Goal: Task Accomplishment & Management: Manage account settings

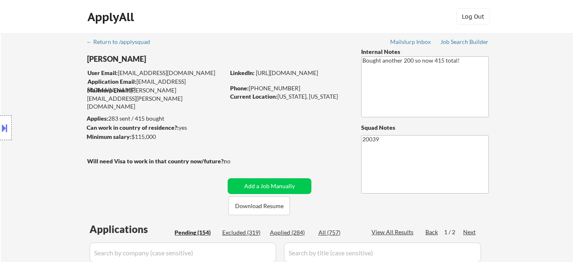
select select ""pending""
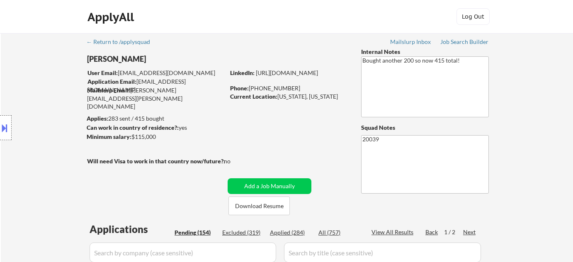
select select ""pending""
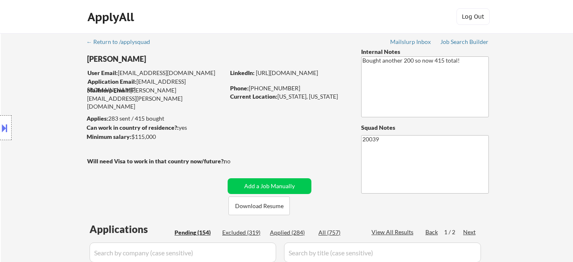
select select ""pending""
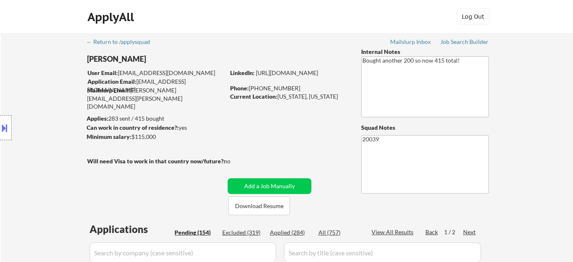
select select ""pending""
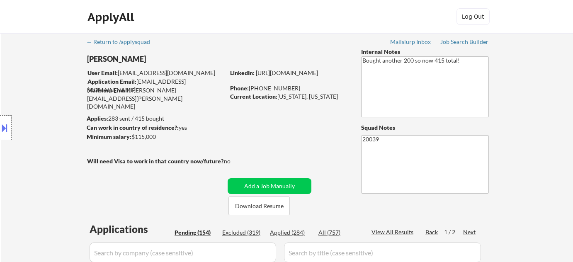
select select ""pending""
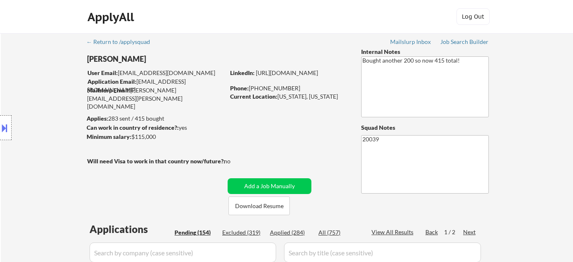
select select ""pending""
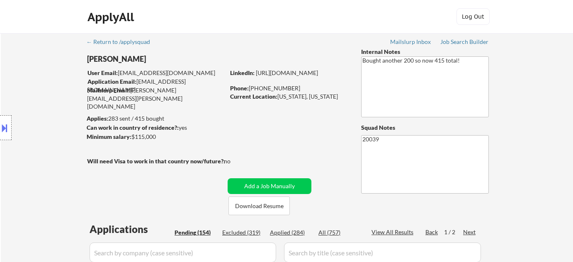
select select ""pending""
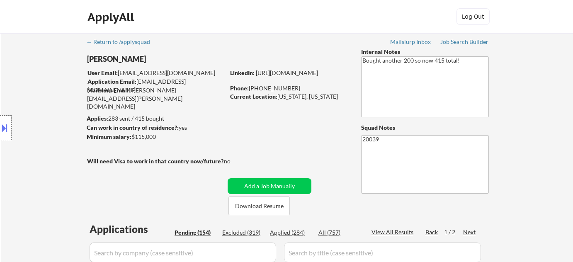
select select ""pending""
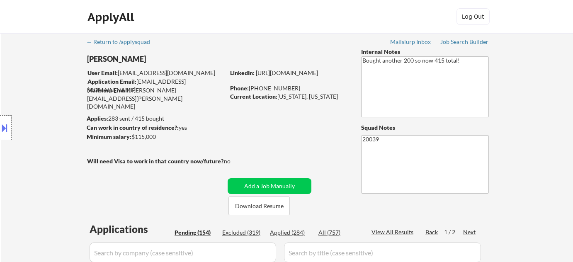
select select ""pending""
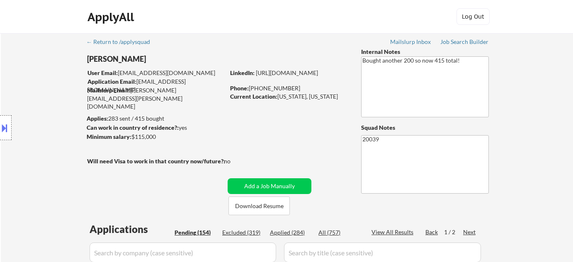
select select ""pending""
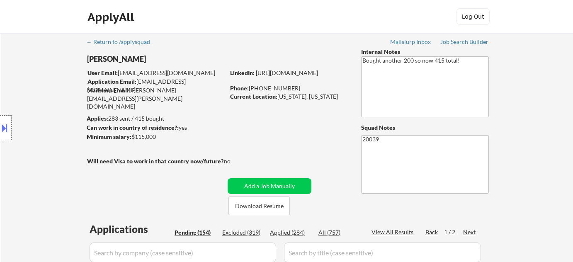
select select ""pending""
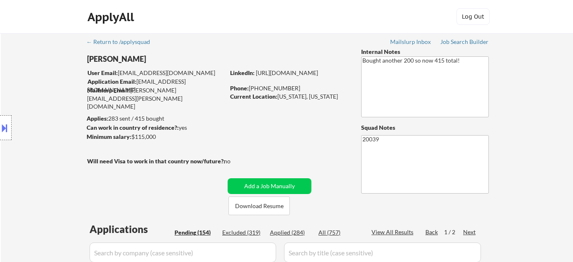
select select ""pending""
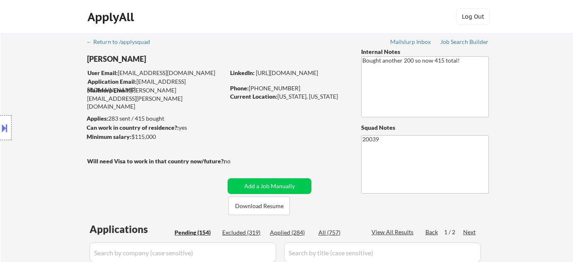
select select ""pending""
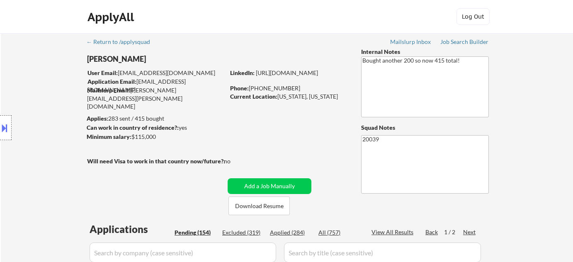
select select ""pending""
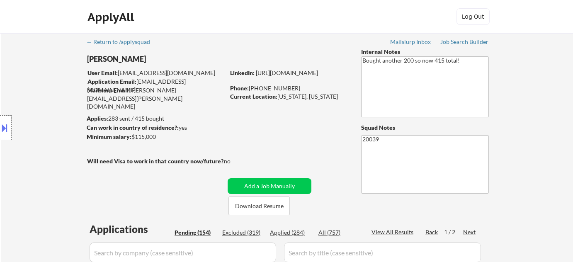
select select ""pending""
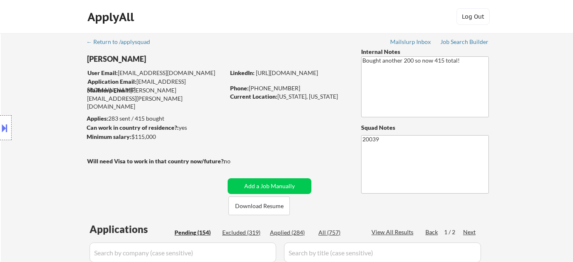
select select ""pending""
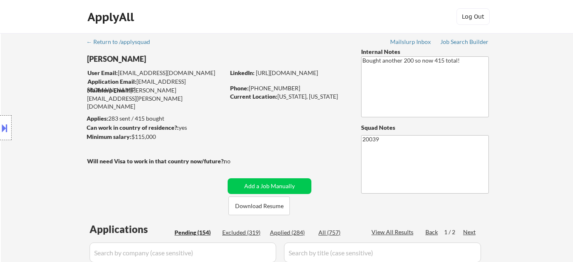
select select ""pending""
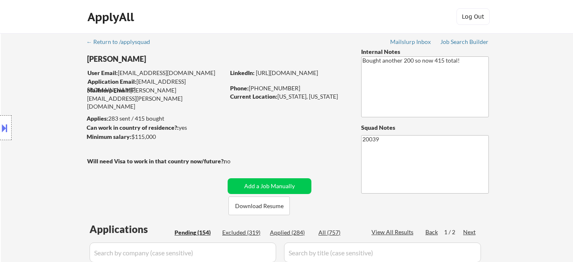
select select ""pending""
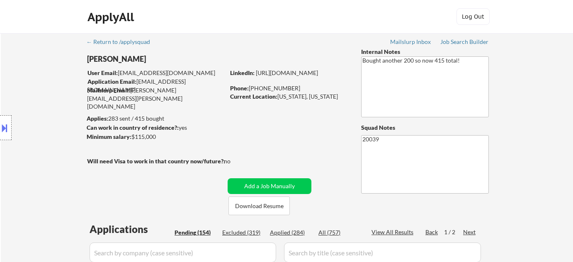
select select ""pending""
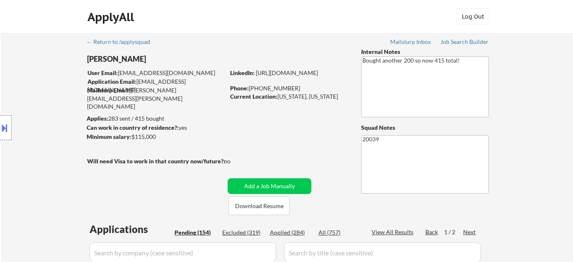
select select ""pending""
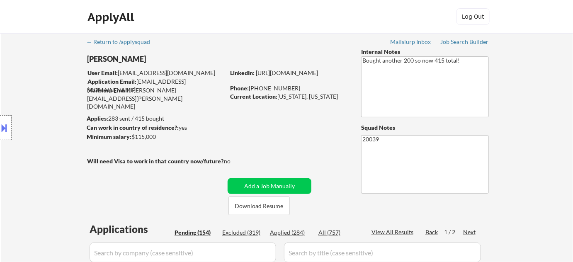
scroll to position [2642, 0]
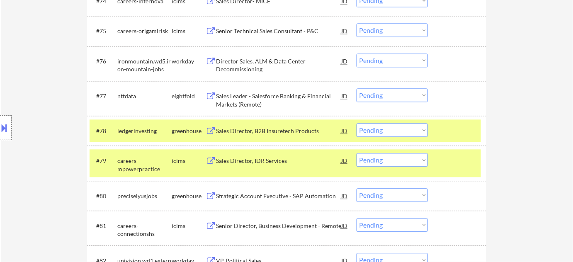
drag, startPoint x: 408, startPoint y: 128, endPoint x: 403, endPoint y: 133, distance: 7.1
click at [408, 128] on select "Choose an option... Pending Applied Excluded (Questions) Excluded (Expired) Exc…" at bounding box center [391, 130] width 71 height 14
click at [356, 123] on select "Choose an option... Pending Applied Excluded (Questions) Excluded (Expired) Exc…" at bounding box center [391, 130] width 71 height 14
select select ""pending""
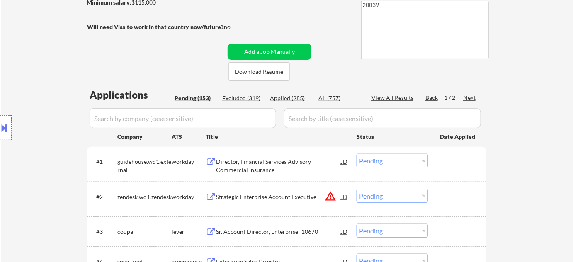
scroll to position [129, 0]
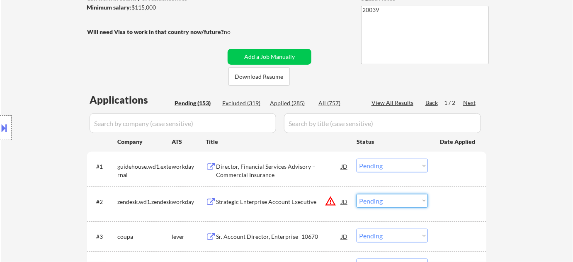
drag, startPoint x: 391, startPoint y: 203, endPoint x: 397, endPoint y: 198, distance: 7.3
click at [391, 203] on select "Choose an option... Pending Applied Excluded (Questions) Excluded (Expired) Exc…" at bounding box center [391, 201] width 71 height 14
click at [356, 194] on select "Choose an option... Pending Applied Excluded (Questions) Excluded (Expired) Exc…" at bounding box center [391, 201] width 71 height 14
click at [471, 103] on div "Next" at bounding box center [469, 103] width 13 height 8
select select ""pending""
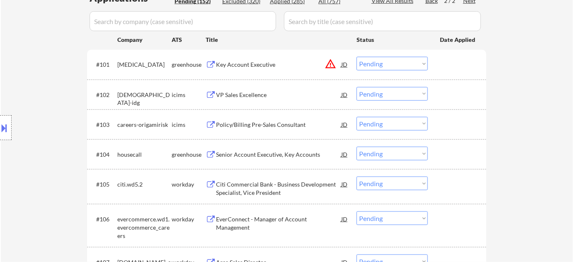
scroll to position [242, 0]
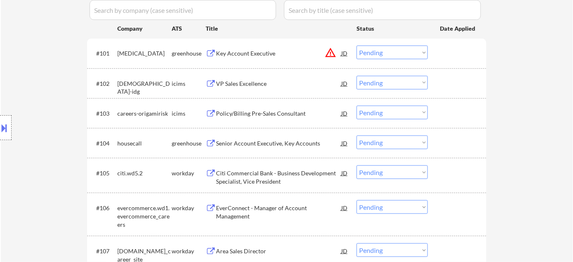
click at [269, 144] on div "Senior Account Executive, Key Accounts" at bounding box center [278, 143] width 125 height 8
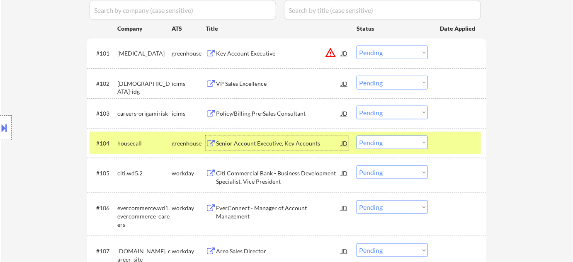
click at [380, 150] on div "#104 housecall greenhouse Senior Account Executive, Key Accounts JD Choose an o…" at bounding box center [285, 143] width 391 height 22
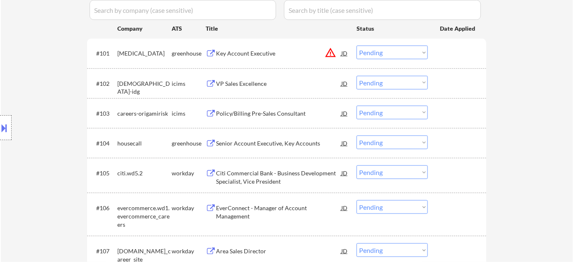
click at [387, 145] on select "Choose an option... Pending Applied Excluded (Questions) Excluded (Expired) Exc…" at bounding box center [391, 142] width 71 height 14
click at [356, 135] on select "Choose an option... Pending Applied Excluded (Questions) Excluded (Expired) Exc…" at bounding box center [391, 142] width 71 height 14
select select ""pending""
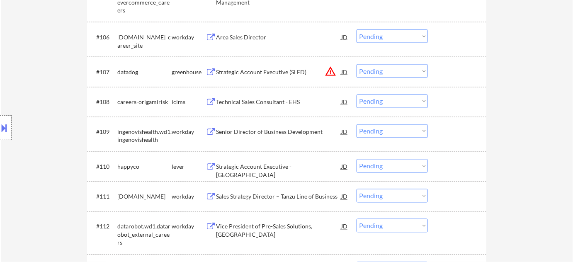
scroll to position [468, 0]
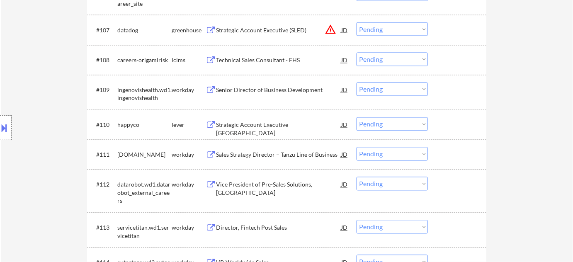
click at [286, 126] on div "Strategic Account Executive - Southeast Region" at bounding box center [278, 129] width 125 height 16
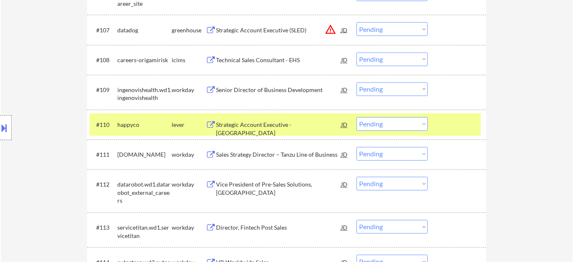
select select ""pending""
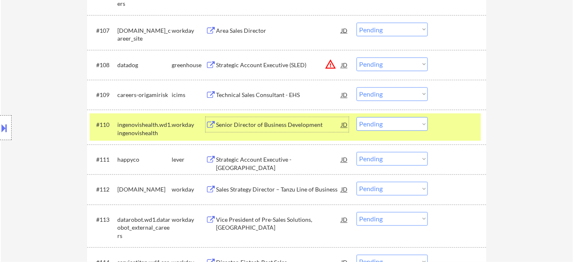
click at [379, 163] on select "Choose an option... Pending Applied Excluded (Questions) Excluded (Expired) Exc…" at bounding box center [391, 159] width 71 height 14
click at [356, 152] on select "Choose an option... Pending Applied Excluded (Questions) Excluded (Expired) Exc…" at bounding box center [391, 159] width 71 height 14
select select ""pending""
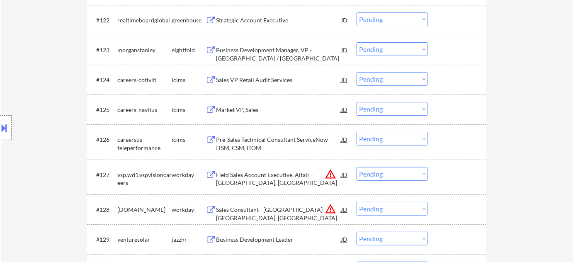
scroll to position [996, 0]
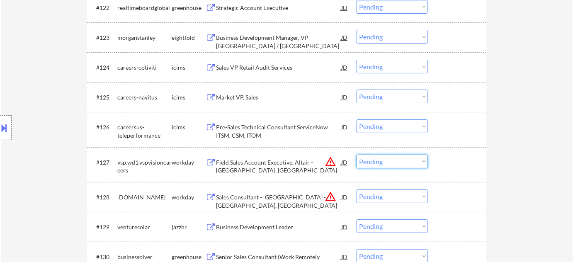
click at [381, 163] on select "Choose an option... Pending Applied Excluded (Questions) Excluded (Expired) Exc…" at bounding box center [391, 162] width 71 height 14
click at [356, 155] on select "Choose an option... Pending Applied Excluded (Questions) Excluded (Expired) Exc…" at bounding box center [391, 162] width 71 height 14
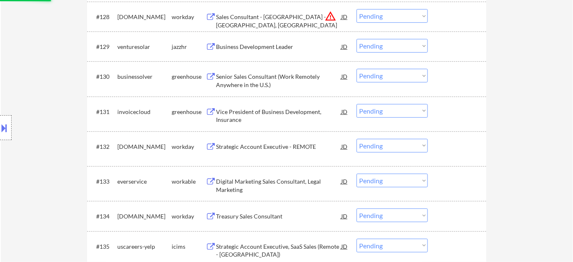
select select ""pending""
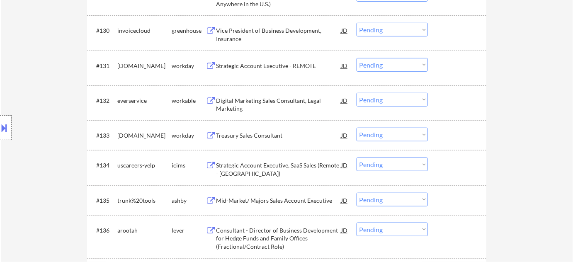
scroll to position [1260, 0]
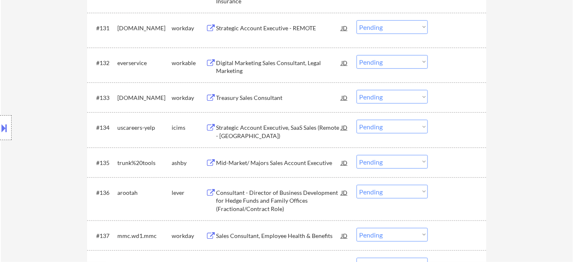
click at [293, 199] on div "Consultant - Director of Business Development for Hedge Funds and Family Office…" at bounding box center [278, 201] width 125 height 24
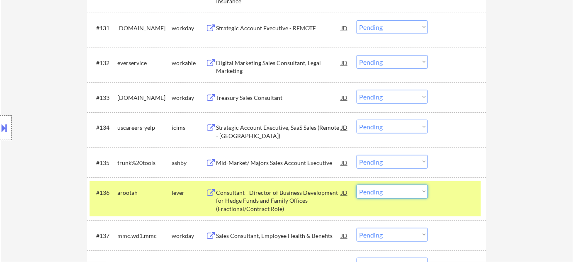
drag, startPoint x: 373, startPoint y: 194, endPoint x: 375, endPoint y: 185, distance: 9.3
click at [373, 194] on select "Choose an option... Pending Applied Excluded (Questions) Excluded (Expired) Exc…" at bounding box center [391, 192] width 71 height 14
click at [356, 185] on select "Choose an option... Pending Applied Excluded (Questions) Excluded (Expired) Exc…" at bounding box center [391, 192] width 71 height 14
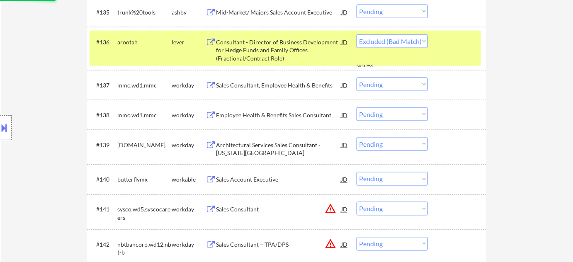
select select ""pending""
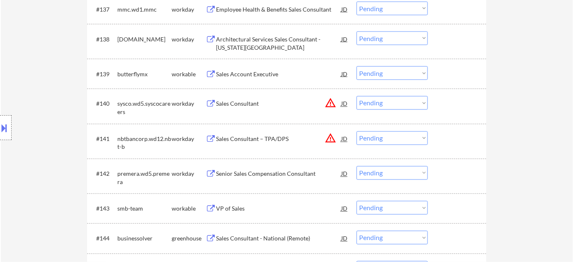
scroll to position [1636, 0]
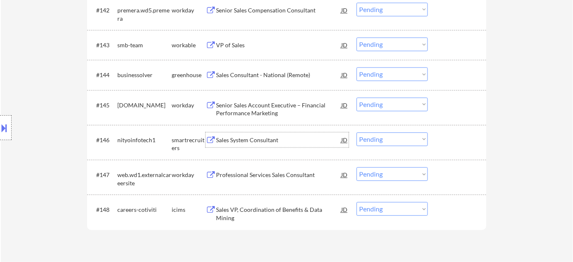
click at [247, 141] on div "Sales System Consultant" at bounding box center [278, 140] width 125 height 8
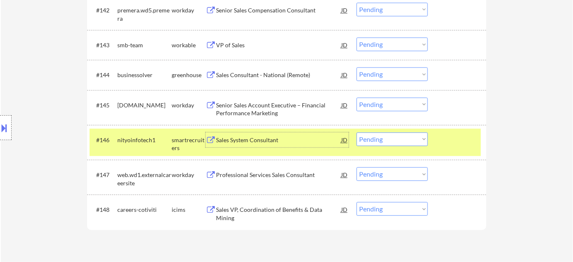
click at [382, 143] on select "Choose an option... Pending Applied Excluded (Questions) Excluded (Expired) Exc…" at bounding box center [391, 139] width 71 height 14
click at [356, 132] on select "Choose an option... Pending Applied Excluded (Questions) Excluded (Expired) Exc…" at bounding box center [391, 139] width 71 height 14
click at [273, 172] on div "Professional Services Sales Consultant" at bounding box center [278, 175] width 125 height 8
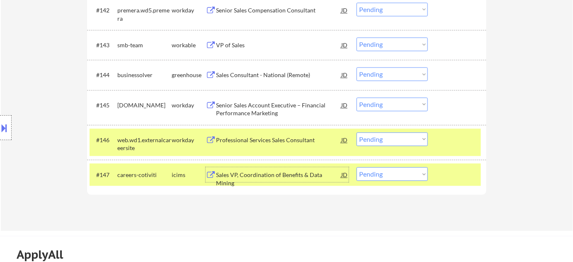
drag, startPoint x: 375, startPoint y: 142, endPoint x: 380, endPoint y: 141, distance: 4.6
click at [375, 141] on select "Choose an option... Pending Applied Excluded (Questions) Excluded (Expired) Exc…" at bounding box center [391, 139] width 71 height 14
click at [356, 132] on select "Choose an option... Pending Applied Excluded (Questions) Excluded (Expired) Exc…" at bounding box center [391, 139] width 71 height 14
click at [268, 110] on div "Senior Sales Account Executive – Financial Performance Marketing" at bounding box center [278, 109] width 125 height 16
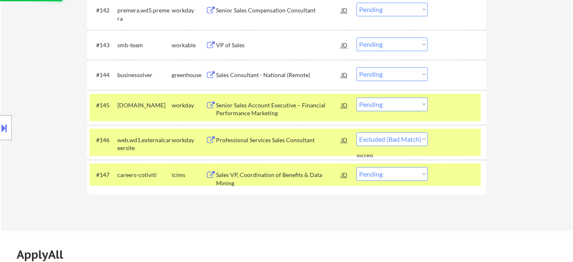
select select ""pending""
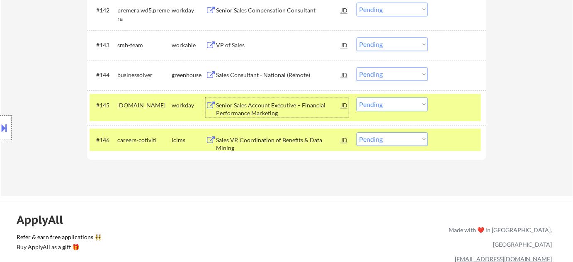
click at [387, 100] on select "Choose an option... Pending Applied Excluded (Questions) Excluded (Expired) Exc…" at bounding box center [391, 104] width 71 height 14
click at [356, 97] on select "Choose an option... Pending Applied Excluded (Questions) Excluded (Expired) Exc…" at bounding box center [391, 104] width 71 height 14
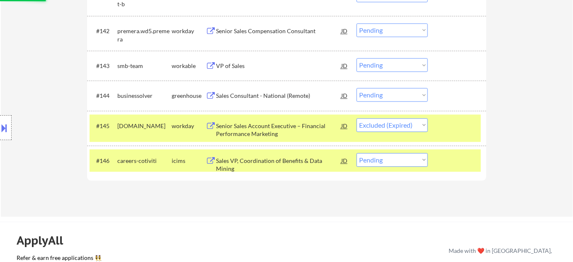
scroll to position [1599, 0]
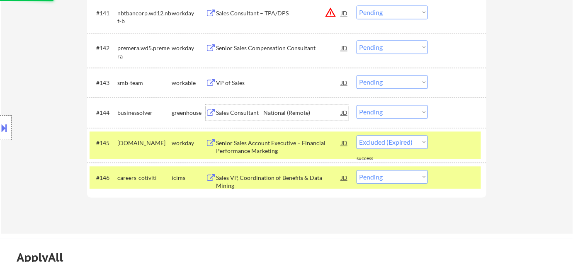
click at [295, 109] on div "Sales Consultant - National (Remote)" at bounding box center [278, 113] width 125 height 8
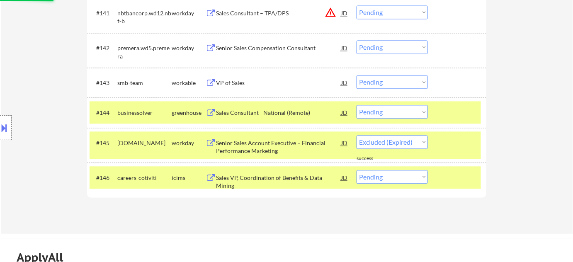
select select ""pending""
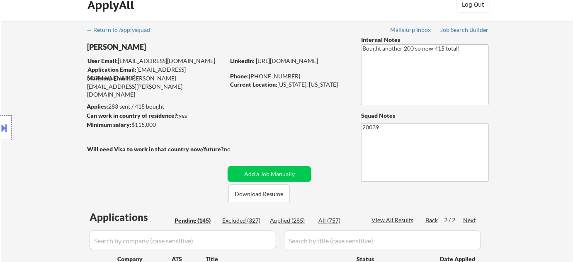
scroll to position [0, 0]
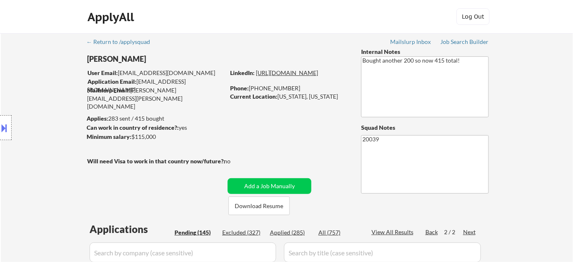
drag, startPoint x: 263, startPoint y: 76, endPoint x: 252, endPoint y: 81, distance: 12.0
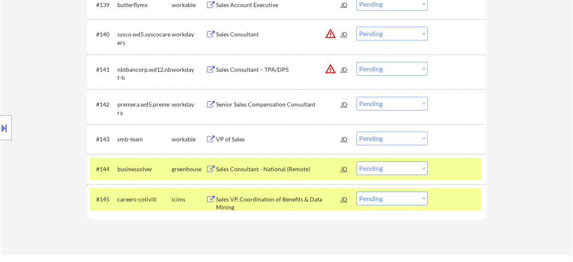
scroll to position [1553, 0]
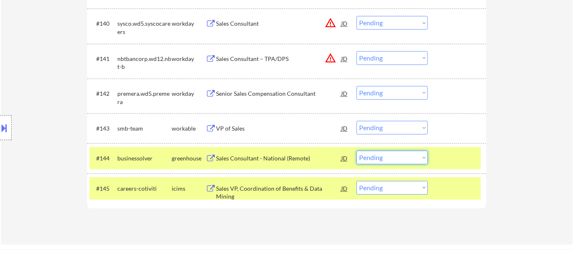
click at [402, 161] on select "Choose an option... Pending Applied Excluded (Questions) Excluded (Expired) Exc…" at bounding box center [391, 158] width 71 height 14
click at [356, 151] on select "Choose an option... Pending Applied Excluded (Questions) Excluded (Expired) Exc…" at bounding box center [391, 158] width 71 height 14
click at [228, 126] on div "VP of Sales" at bounding box center [278, 129] width 125 height 8
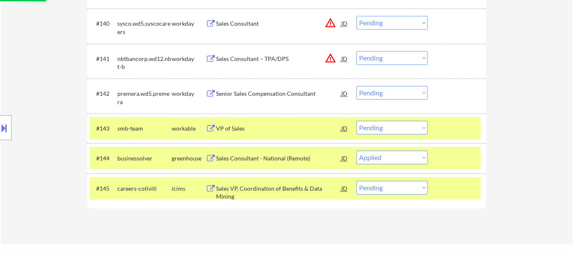
select select ""pending""
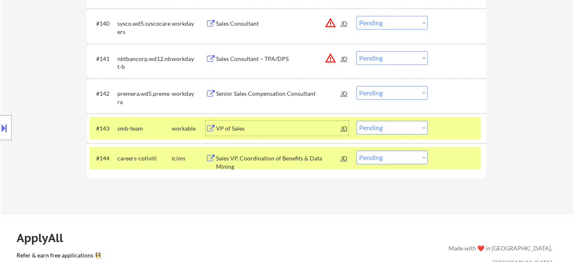
scroll to position [1515, 0]
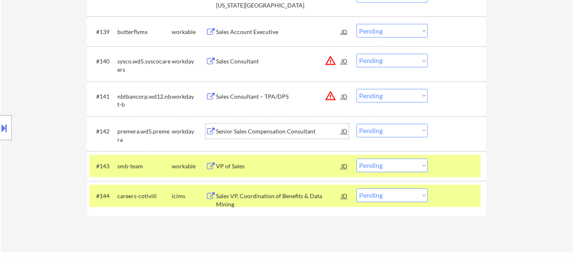
click at [266, 134] on div "Senior Sales Compensation Consultant" at bounding box center [278, 132] width 125 height 8
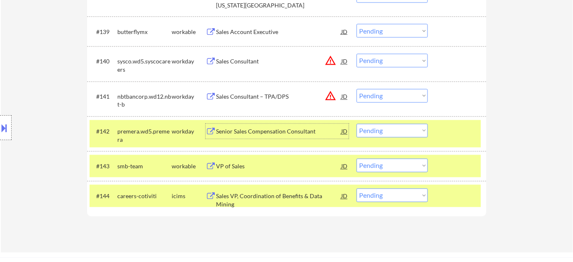
click at [382, 127] on select "Choose an option... Pending Applied Excluded (Questions) Excluded (Expired) Exc…" at bounding box center [391, 131] width 71 height 14
click at [356, 124] on select "Choose an option... Pending Applied Excluded (Questions) Excluded (Expired) Exc…" at bounding box center [391, 131] width 71 height 14
click at [331, 99] on button "warning_amber" at bounding box center [330, 96] width 12 height 12
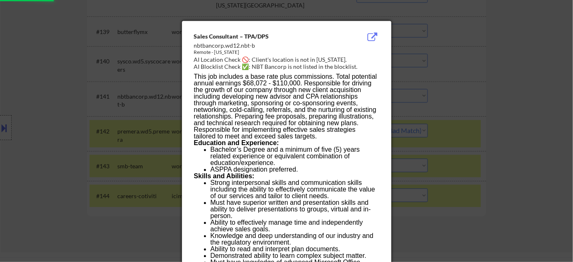
select select ""pending""
click at [457, 119] on div at bounding box center [286, 131] width 573 height 262
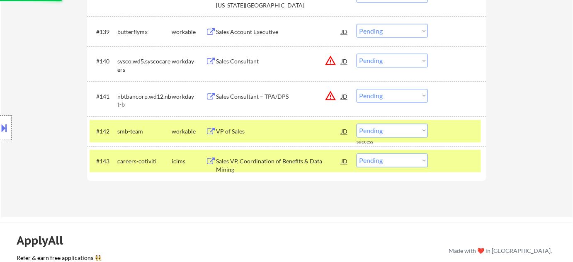
click at [416, 93] on select "Choose an option... Pending Applied Excluded (Questions) Excluded (Expired) Exc…" at bounding box center [391, 96] width 71 height 14
click at [356, 89] on select "Choose an option... Pending Applied Excluded (Questions) Excluded (Expired) Exc…" at bounding box center [391, 96] width 71 height 14
click at [329, 58] on button "warning_amber" at bounding box center [330, 61] width 12 height 12
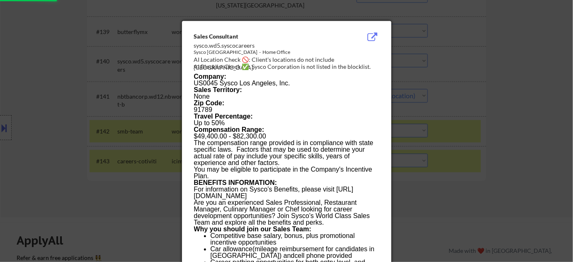
click at [549, 139] on div at bounding box center [286, 131] width 573 height 262
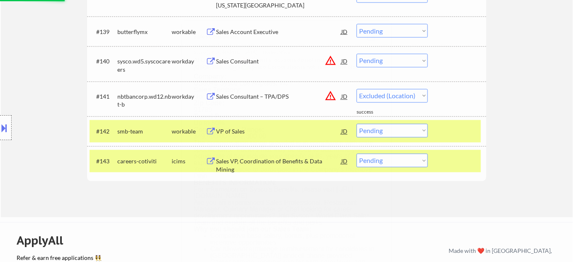
select select ""pending""
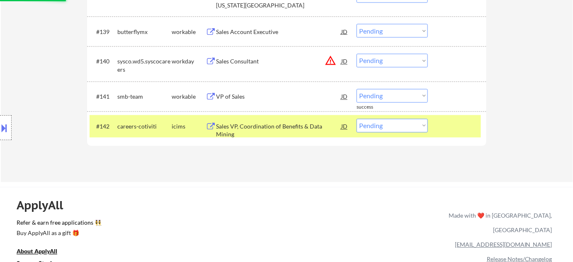
drag, startPoint x: 379, startPoint y: 61, endPoint x: 385, endPoint y: 66, distance: 7.7
click at [379, 61] on select "Choose an option... Pending Applied Excluded (Questions) Excluded (Expired) Exc…" at bounding box center [391, 61] width 71 height 14
click at [356, 54] on select "Choose an option... Pending Applied Excluded (Questions) Excluded (Expired) Exc…" at bounding box center [391, 61] width 71 height 14
select select ""pending""
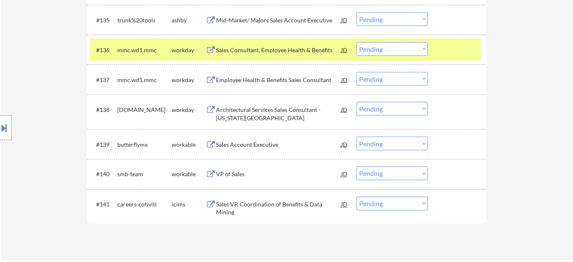
scroll to position [1477, 0]
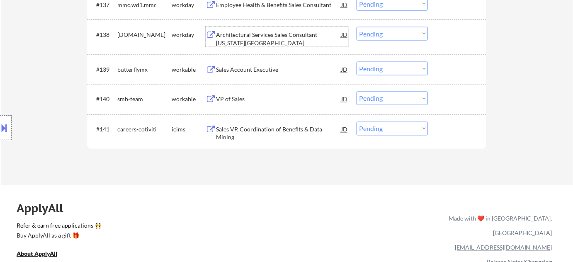
click at [240, 44] on div "Architectural Services Sales Consultant - Washington D.C." at bounding box center [278, 39] width 125 height 16
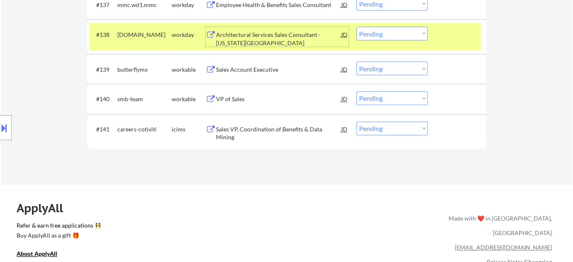
click at [394, 27] on select "Choose an option... Pending Applied Excluded (Questions) Excluded (Expired) Exc…" at bounding box center [391, 34] width 71 height 14
click at [356, 27] on select "Choose an option... Pending Applied Excluded (Questions) Excluded (Expired) Exc…" at bounding box center [391, 34] width 71 height 14
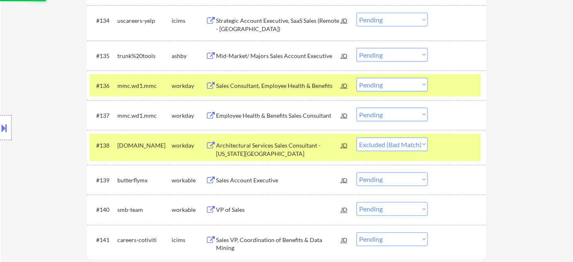
scroll to position [1365, 0]
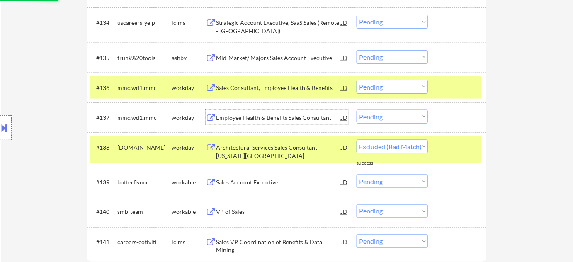
click at [290, 119] on div "Employee Health & Benefits Sales Consultant" at bounding box center [278, 118] width 125 height 8
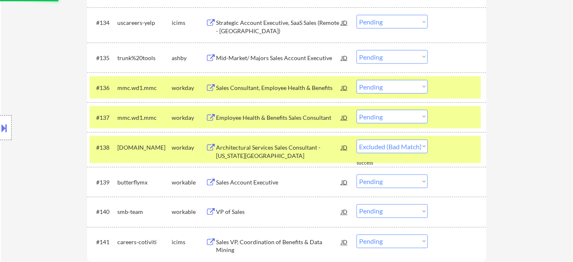
select select ""pending""
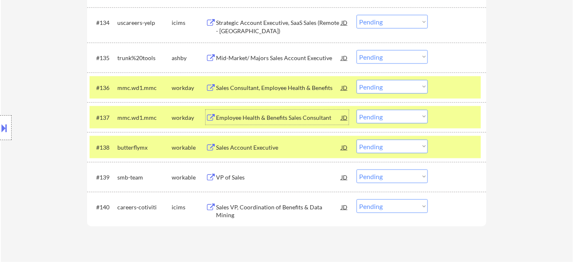
click at [284, 56] on div "Mid-Market/ Majors Sales Account Executive" at bounding box center [278, 58] width 125 height 8
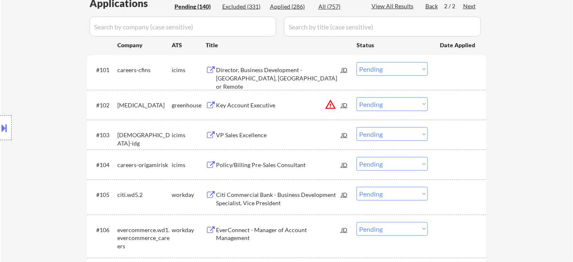
scroll to position [1291, 0]
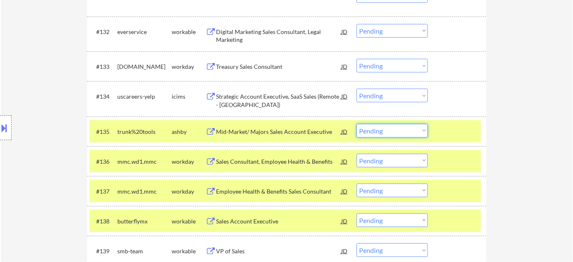
drag, startPoint x: 370, startPoint y: 126, endPoint x: 372, endPoint y: 131, distance: 5.4
click at [370, 126] on select "Choose an option... Pending Applied Excluded (Questions) Excluded (Expired) Exc…" at bounding box center [391, 131] width 71 height 14
click at [356, 124] on select "Choose an option... Pending Applied Excluded (Questions) Excluded (Expired) Exc…" at bounding box center [391, 131] width 71 height 14
select select ""pending""
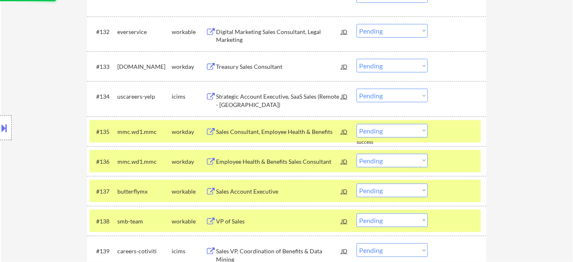
scroll to position [1253, 0]
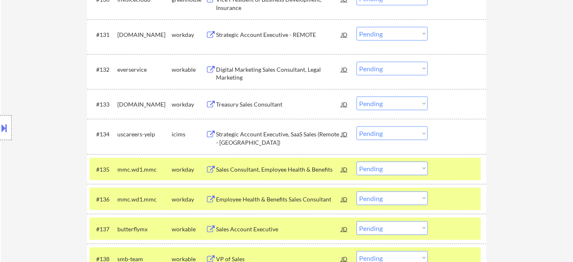
click at [230, 71] on div "Digital Marketing Sales Consultant, Legal Marketing" at bounding box center [278, 73] width 125 height 16
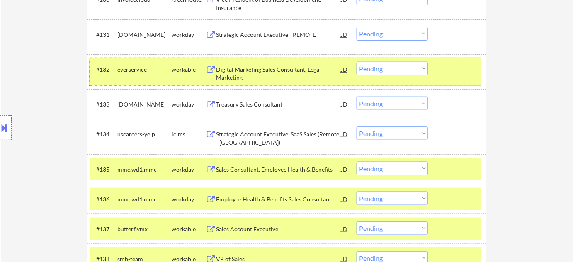
drag, startPoint x: 384, startPoint y: 77, endPoint x: 385, endPoint y: 72, distance: 5.2
click at [385, 76] on div "#132 everservice workable Digital Marketing Sales Consultant, Legal Marketing J…" at bounding box center [285, 71] width 391 height 27
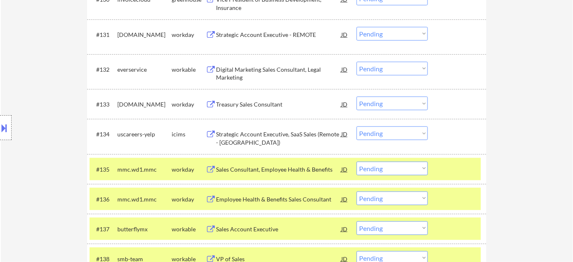
click at [387, 65] on select "Choose an option... Pending Applied Excluded (Questions) Excluded (Expired) Exc…" at bounding box center [391, 69] width 71 height 14
click at [356, 62] on select "Choose an option... Pending Applied Excluded (Questions) Excluded (Expired) Exc…" at bounding box center [391, 69] width 71 height 14
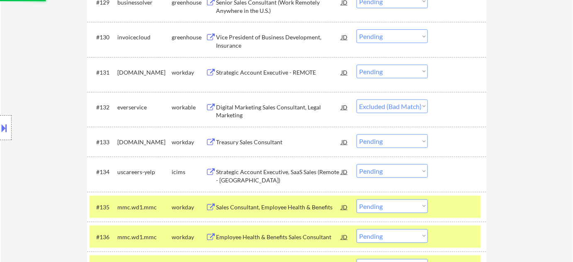
scroll to position [1178, 0]
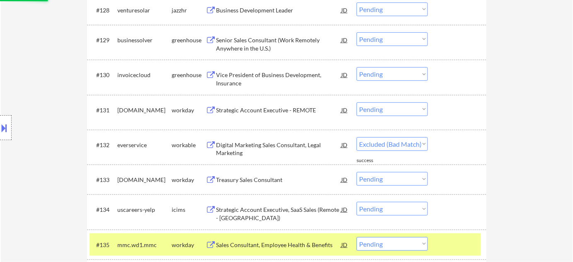
select select ""pending""
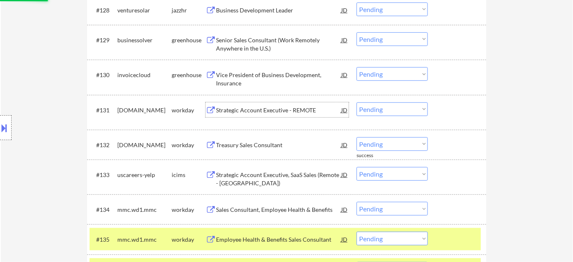
click at [275, 107] on div "Strategic Account Executive - REMOTE" at bounding box center [278, 110] width 125 height 8
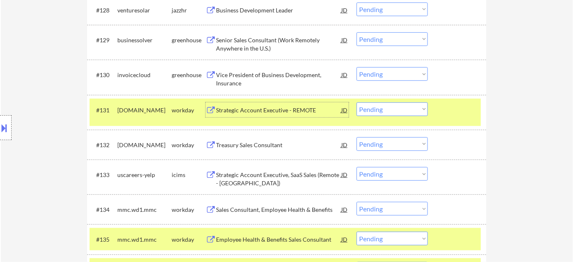
click at [379, 102] on select "Choose an option... Pending Applied Excluded (Questions) Excluded (Expired) Exc…" at bounding box center [391, 109] width 71 height 14
click at [356, 102] on select "Choose an option... Pending Applied Excluded (Questions) Excluded (Expired) Exc…" at bounding box center [391, 109] width 71 height 14
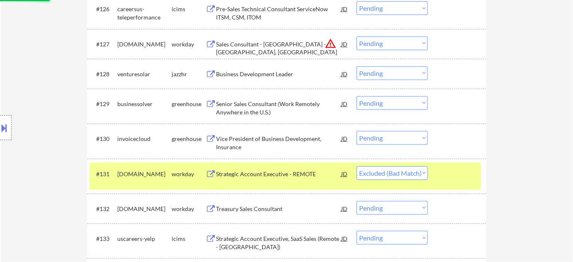
scroll to position [1103, 0]
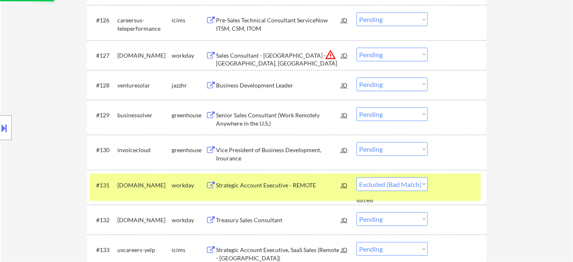
select select ""pending""
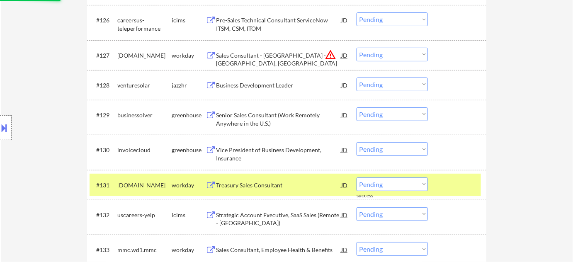
click at [268, 84] on div "Business Development Leader" at bounding box center [278, 85] width 125 height 8
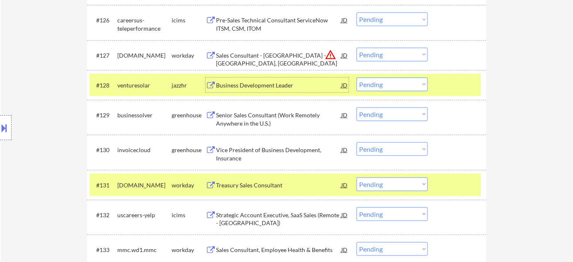
drag, startPoint x: 381, startPoint y: 86, endPoint x: 382, endPoint y: 90, distance: 4.6
click at [381, 86] on select "Choose an option... Pending Applied Excluded (Questions) Excluded (Expired) Exc…" at bounding box center [391, 84] width 71 height 14
click at [356, 77] on select "Choose an option... Pending Applied Excluded (Questions) Excluded (Expired) Exc…" at bounding box center [391, 84] width 71 height 14
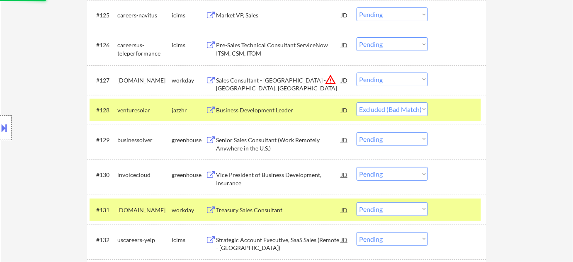
scroll to position [1065, 0]
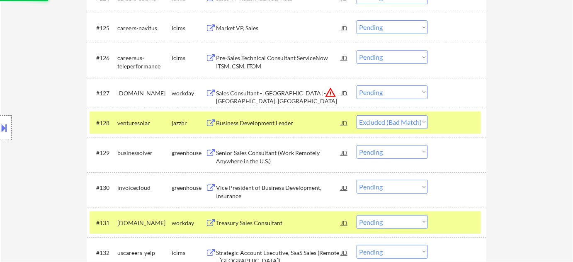
click at [391, 92] on select "Choose an option... Pending Applied Excluded (Questions) Excluded (Expired) Exc…" at bounding box center [391, 92] width 71 height 14
select select ""pending""
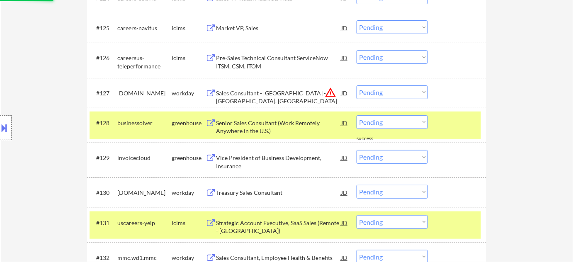
click at [418, 96] on select "Choose an option... Pending Applied Excluded (Questions) Excluded (Expired) Exc…" at bounding box center [391, 92] width 71 height 14
click at [356, 85] on select "Choose an option... Pending Applied Excluded (Questions) Excluded (Expired) Exc…" at bounding box center [391, 92] width 71 height 14
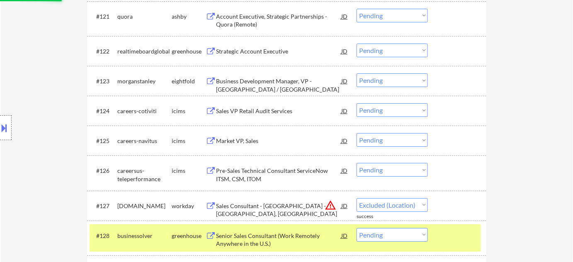
scroll to position [952, 0]
select select ""pending""
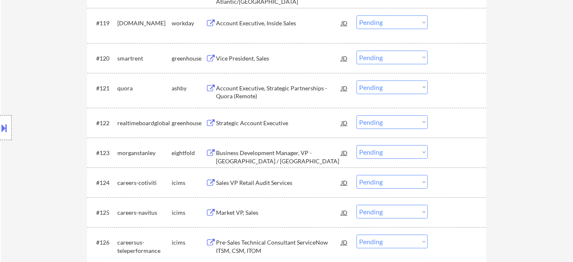
scroll to position [876, 0]
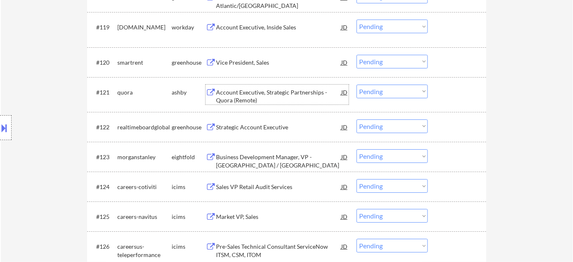
click at [236, 94] on div "Account Executive, Strategic Partnerships - Quora (Remote)" at bounding box center [278, 96] width 125 height 16
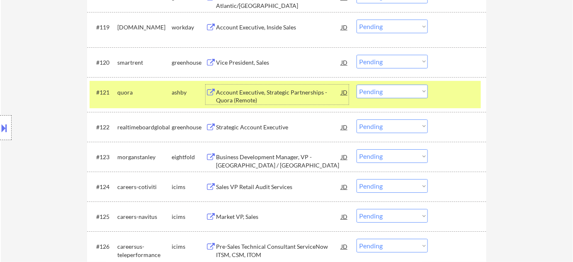
click at [387, 95] on select "Choose an option... Pending Applied Excluded (Questions) Excluded (Expired) Exc…" at bounding box center [391, 92] width 71 height 14
click at [356, 85] on select "Choose an option... Pending Applied Excluded (Questions) Excluded (Expired) Exc…" at bounding box center [391, 92] width 71 height 14
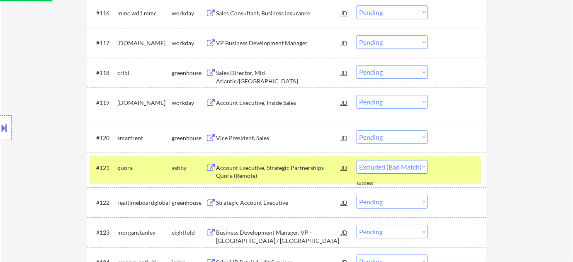
scroll to position [763, 0]
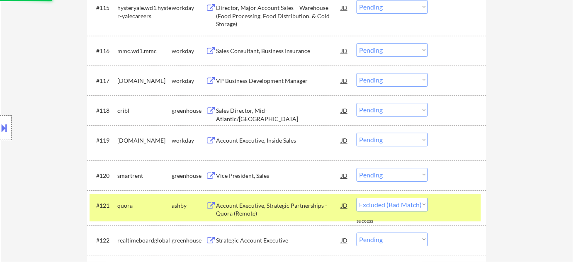
select select ""pending""
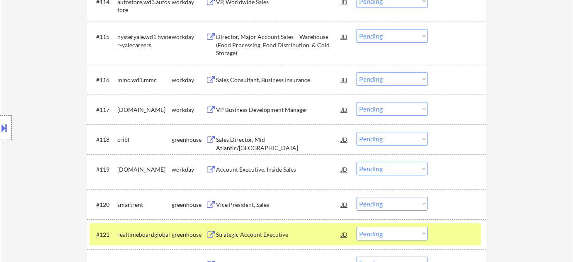
scroll to position [726, 0]
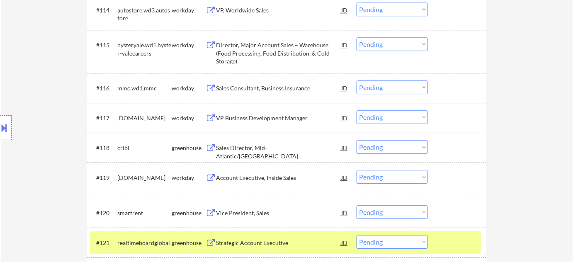
click at [256, 117] on div "VP Business Development Manager" at bounding box center [278, 118] width 125 height 8
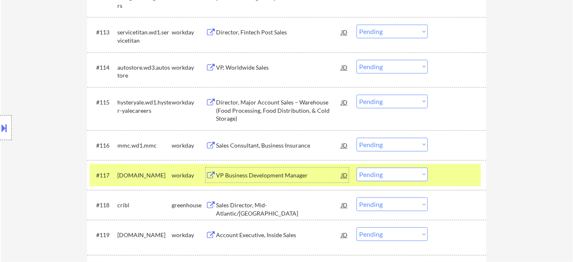
scroll to position [651, 0]
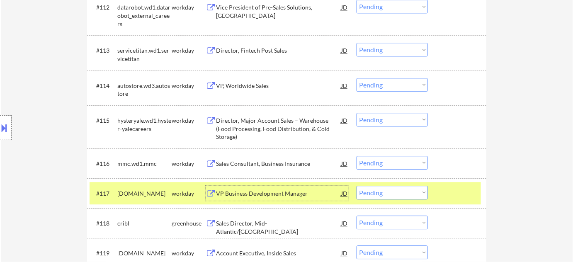
click at [243, 90] on div "VP, Worldwide Sales" at bounding box center [278, 85] width 125 height 15
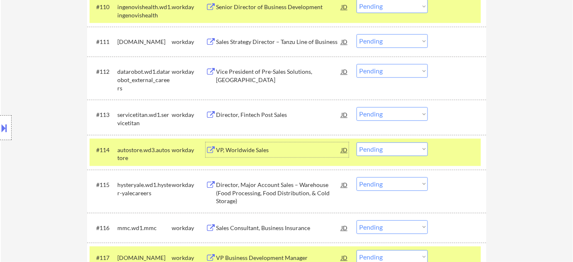
scroll to position [575, 0]
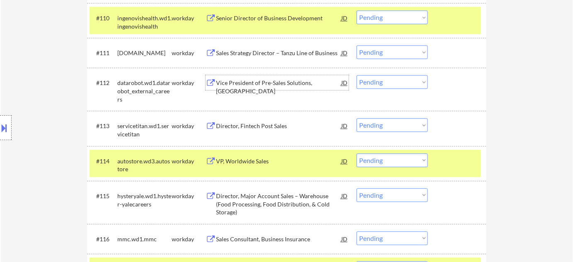
click at [247, 80] on div "Vice President of Pre-Sales Solutions, Americas" at bounding box center [278, 87] width 125 height 16
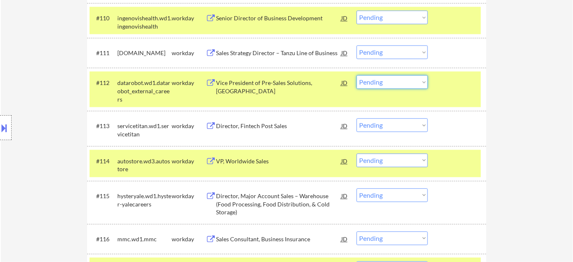
click at [383, 80] on select "Choose an option... Pending Applied Excluded (Questions) Excluded (Expired) Exc…" at bounding box center [391, 82] width 71 height 14
click at [356, 75] on select "Choose an option... Pending Applied Excluded (Questions) Excluded (Expired) Exc…" at bounding box center [391, 82] width 71 height 14
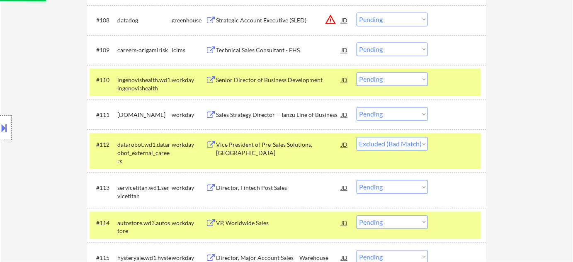
scroll to position [500, 0]
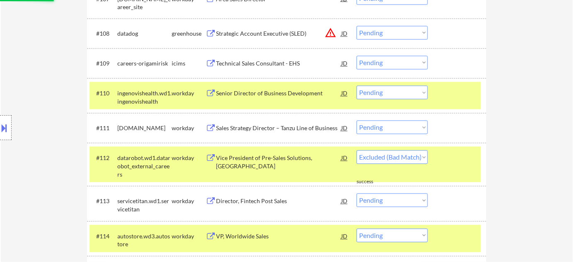
select select ""pending""
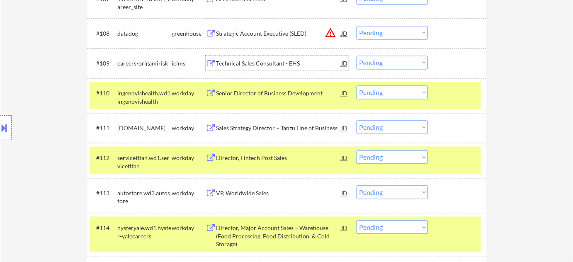
click at [252, 62] on div "Technical Sales Consultant - EHS" at bounding box center [278, 64] width 125 height 8
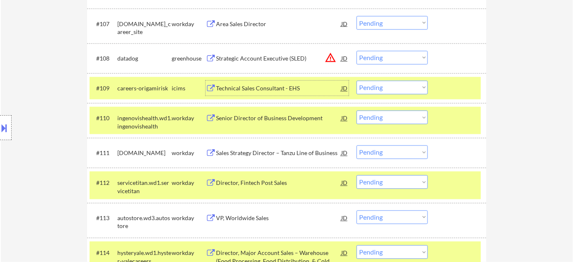
scroll to position [462, 0]
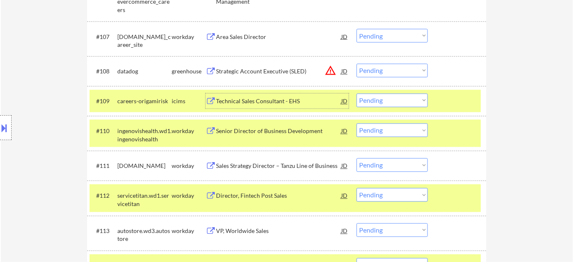
click at [250, 35] on div "Area Sales Director" at bounding box center [278, 37] width 125 height 8
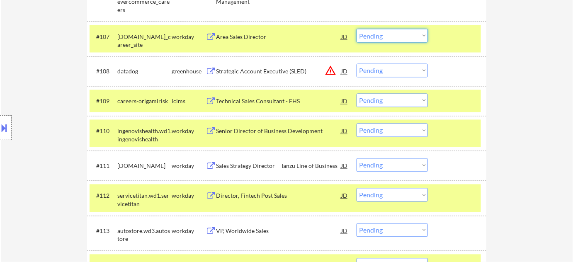
drag, startPoint x: 406, startPoint y: 36, endPoint x: 406, endPoint y: 41, distance: 4.6
click at [406, 36] on select "Choose an option... Pending Applied Excluded (Questions) Excluded (Expired) Exc…" at bounding box center [391, 36] width 71 height 14
click at [356, 29] on select "Choose an option... Pending Applied Excluded (Questions) Excluded (Expired) Exc…" at bounding box center [391, 36] width 71 height 14
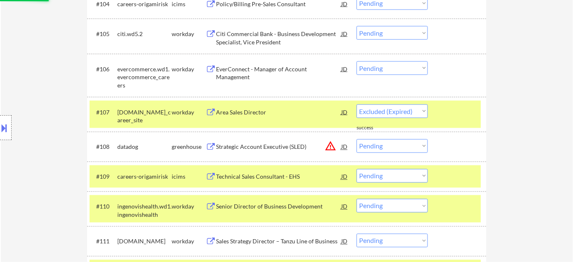
select select ""pending""
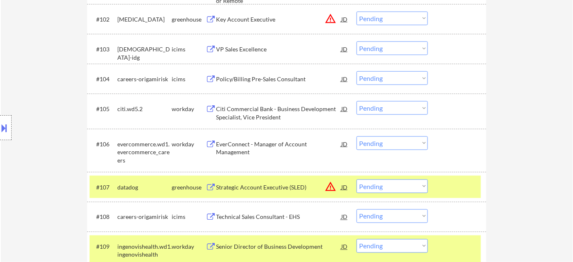
scroll to position [198, 0]
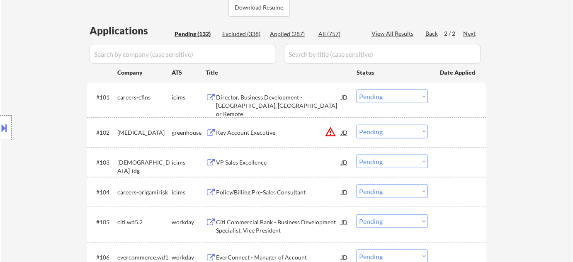
click at [331, 130] on button "warning_amber" at bounding box center [330, 132] width 12 height 12
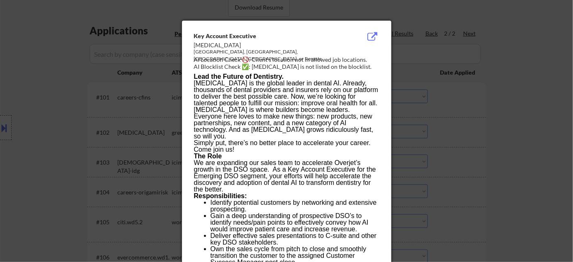
click at [482, 142] on div at bounding box center [286, 131] width 573 height 262
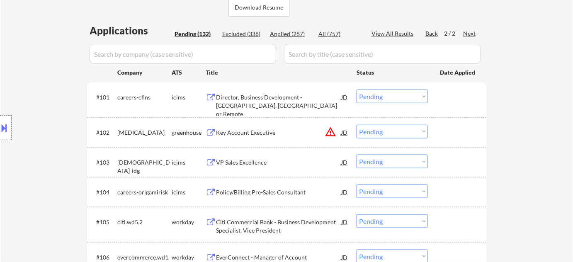
click at [230, 132] on div "Key Account Executive" at bounding box center [278, 132] width 125 height 8
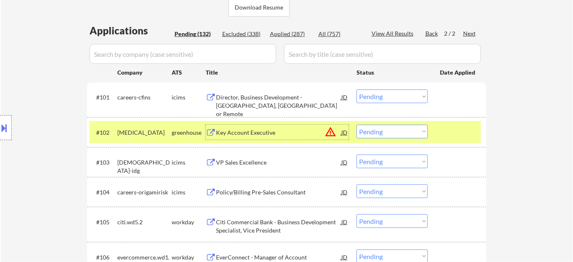
click at [386, 131] on select "Choose an option... Pending Applied Excluded (Questions) Excluded (Expired) Exc…" at bounding box center [391, 132] width 71 height 14
click at [356, 125] on select "Choose an option... Pending Applied Excluded (Questions) Excluded (Expired) Exc…" at bounding box center [391, 132] width 71 height 14
click at [218, 104] on div "Director, Business Development - Eatontown, NJ or Remote" at bounding box center [278, 105] width 125 height 24
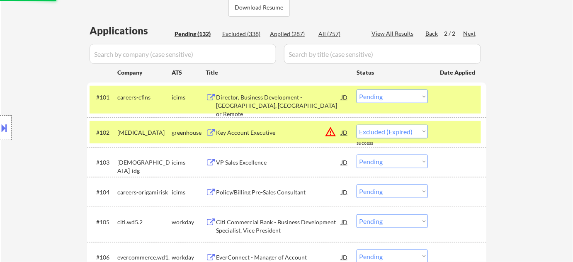
select select ""pending""
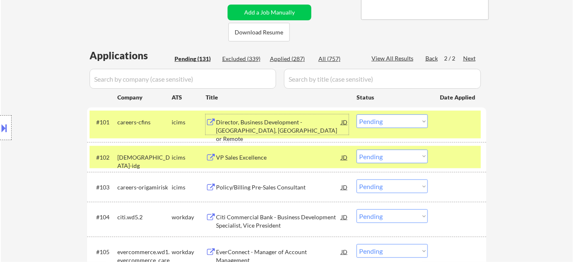
scroll to position [161, 0]
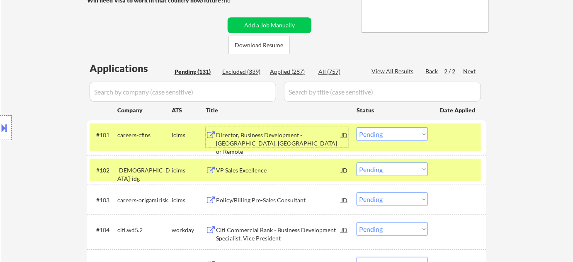
click at [429, 69] on div "Back" at bounding box center [431, 71] width 13 height 8
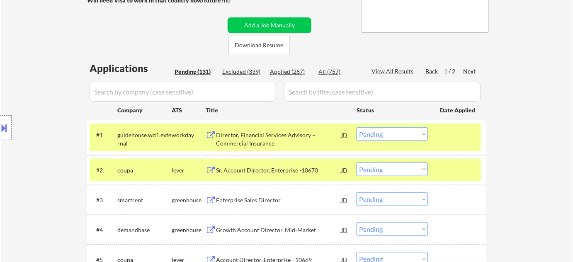
click at [252, 141] on div "Director, Financial Services Advisory – Commercial Insurance" at bounding box center [278, 139] width 125 height 16
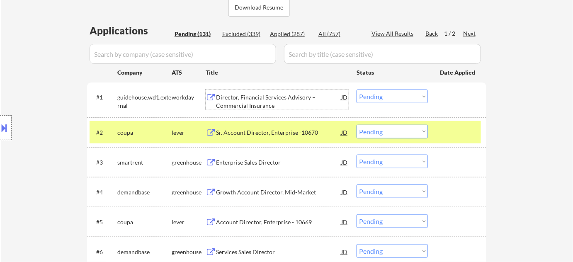
scroll to position [236, 0]
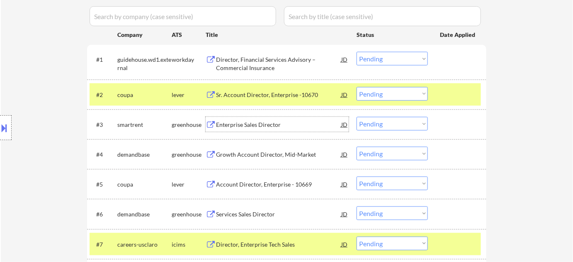
click at [247, 119] on div "Enterprise Sales Director" at bounding box center [278, 124] width 125 height 15
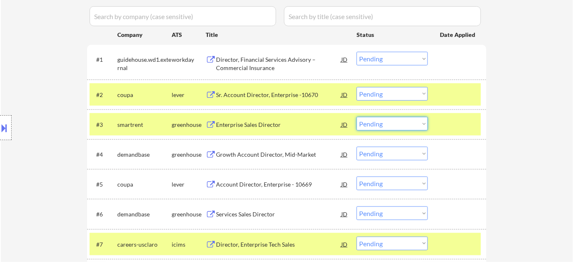
drag, startPoint x: 372, startPoint y: 124, endPoint x: 385, endPoint y: 129, distance: 14.0
click at [372, 124] on select "Choose an option... Pending Applied Excluded (Questions) Excluded (Expired) Exc…" at bounding box center [391, 124] width 71 height 14
click at [356, 117] on select "Choose an option... Pending Applied Excluded (Questions) Excluded (Expired) Exc…" at bounding box center [391, 124] width 71 height 14
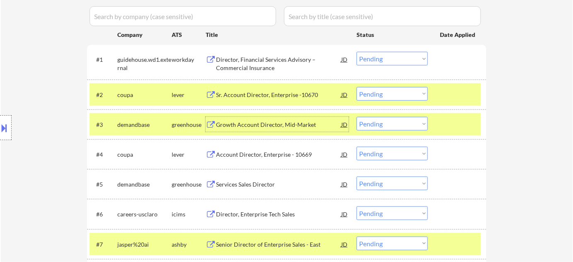
click at [259, 121] on div "Growth Account Director, Mid-Market" at bounding box center [278, 125] width 125 height 8
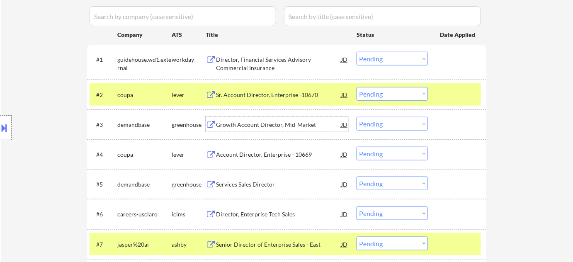
drag, startPoint x: 382, startPoint y: 122, endPoint x: 384, endPoint y: 129, distance: 6.7
click at [383, 122] on select "Choose an option... Pending Applied Excluded (Questions) Excluded (Expired) Exc…" at bounding box center [391, 124] width 71 height 14
click at [356, 117] on select "Choose an option... Pending Applied Excluded (Questions) Excluded (Expired) Exc…" at bounding box center [391, 124] width 71 height 14
select select ""pending""
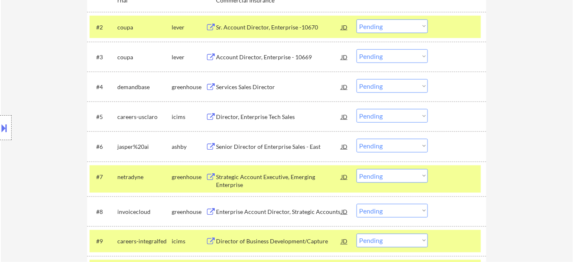
scroll to position [312, 0]
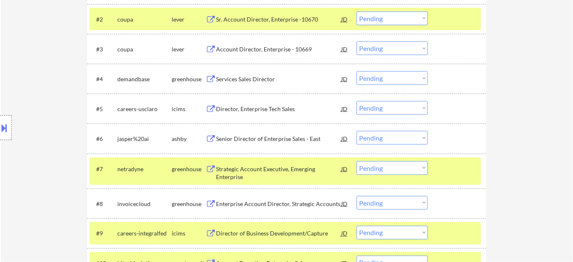
click at [238, 174] on div "Strategic Account Executive, Emerging Enterprise" at bounding box center [278, 173] width 125 height 16
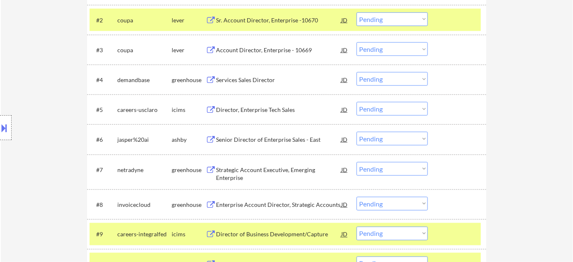
scroll to position [274, 0]
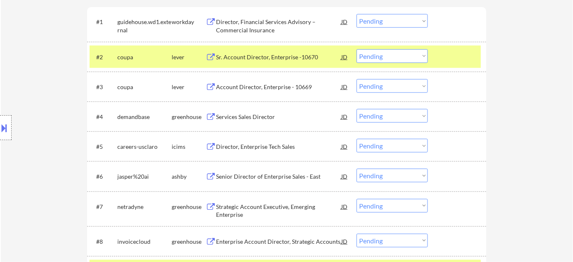
drag, startPoint x: 418, startPoint y: 208, endPoint x: 415, endPoint y: 203, distance: 5.1
click at [418, 208] on select "Choose an option... Pending Applied Excluded (Questions) Excluded (Expired) Exc…" at bounding box center [391, 206] width 71 height 14
click at [356, 199] on select "Choose an option... Pending Applied Excluded (Questions) Excluded (Expired) Exc…" at bounding box center [391, 206] width 71 height 14
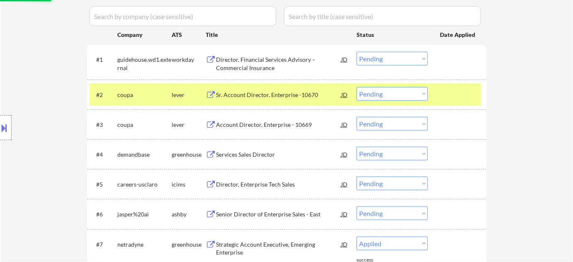
scroll to position [198, 0]
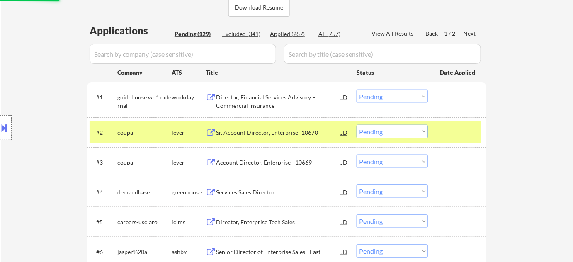
select select ""pending""
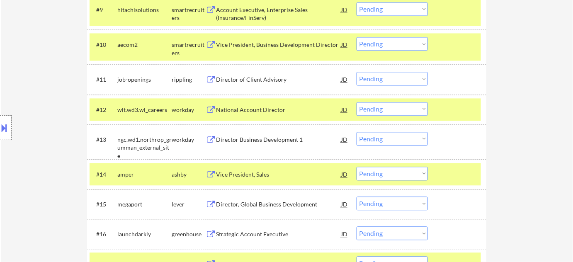
scroll to position [575, 0]
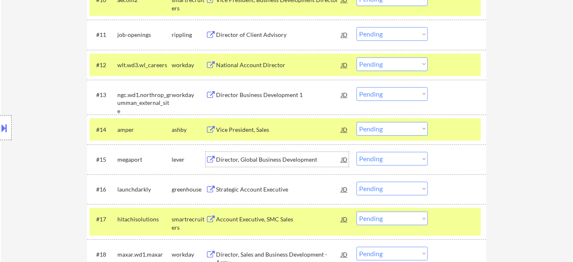
click at [273, 159] on div "Director, Global Business Development" at bounding box center [278, 159] width 125 height 8
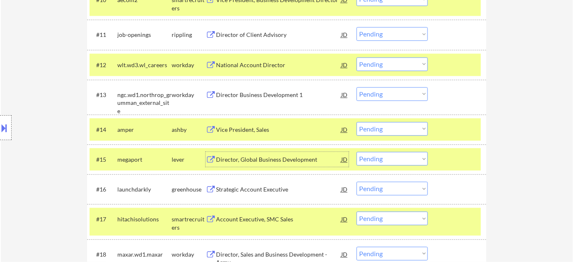
click at [375, 160] on select "Choose an option... Pending Applied Excluded (Questions) Excluded (Expired) Exc…" at bounding box center [391, 159] width 71 height 14
click at [356, 152] on select "Choose an option... Pending Applied Excluded (Questions) Excluded (Expired) Exc…" at bounding box center [391, 159] width 71 height 14
select select ""pending""
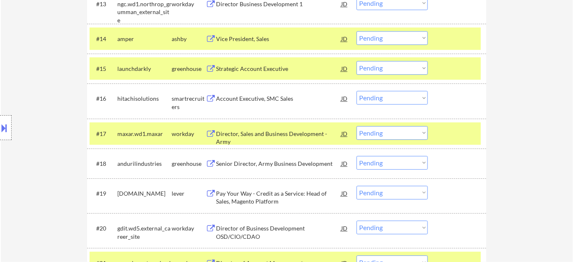
scroll to position [688, 0]
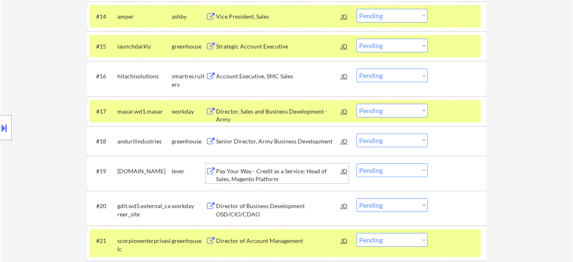
click at [242, 178] on div "Pay Your Way - Credit as a Service: Head of Sales, Magento Platform" at bounding box center [278, 175] width 125 height 16
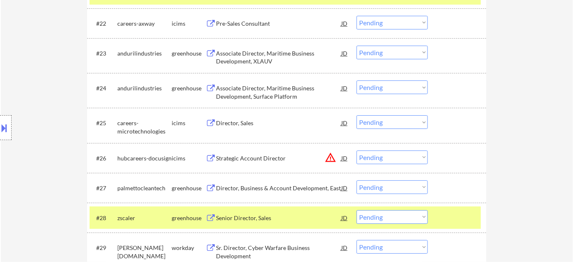
scroll to position [952, 0]
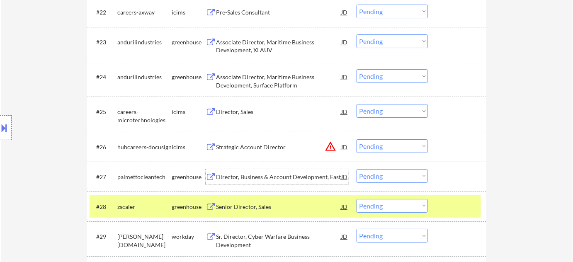
click at [281, 176] on div "Director, Business & Account Development, East" at bounding box center [278, 177] width 125 height 8
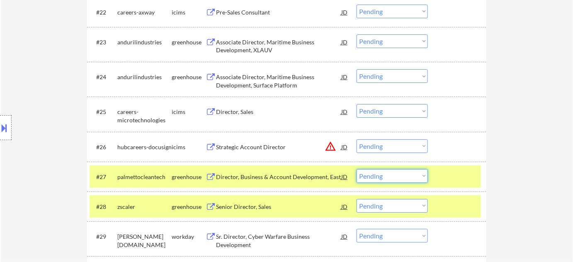
click at [383, 176] on select "Choose an option... Pending Applied Excluded (Questions) Excluded (Expired) Exc…" at bounding box center [391, 176] width 71 height 14
click at [356, 169] on select "Choose an option... Pending Applied Excluded (Questions) Excluded (Expired) Exc…" at bounding box center [391, 176] width 71 height 14
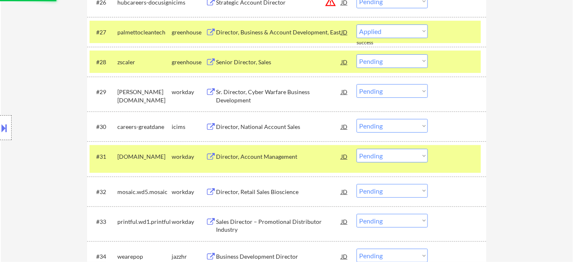
scroll to position [1065, 0]
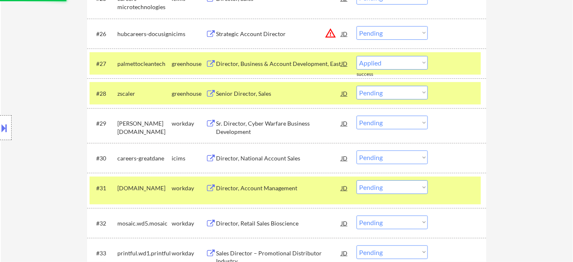
click at [249, 93] on div "Senior Director, Sales" at bounding box center [278, 94] width 125 height 8
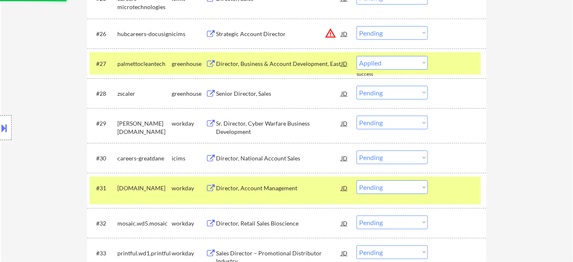
select select ""pending""
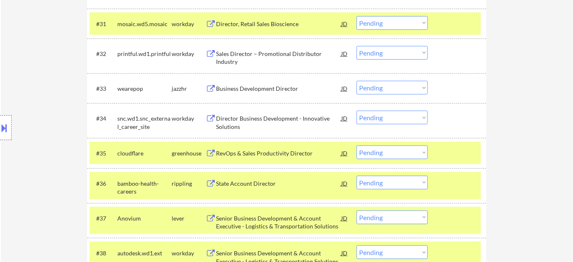
scroll to position [1253, 0]
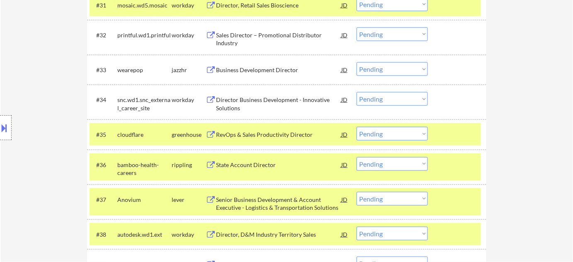
click at [266, 69] on div "Business Development Director" at bounding box center [278, 70] width 125 height 8
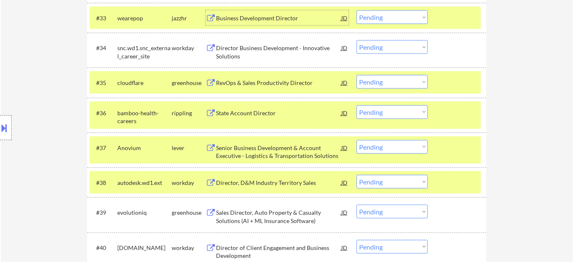
scroll to position [1328, 0]
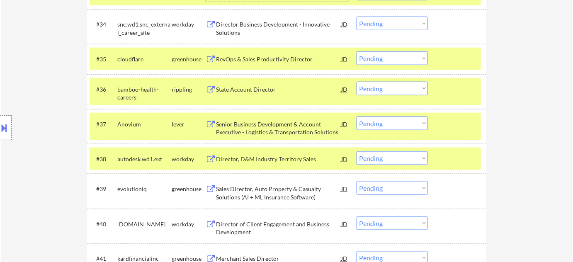
click at [249, 88] on div "State Account Director" at bounding box center [278, 89] width 125 height 8
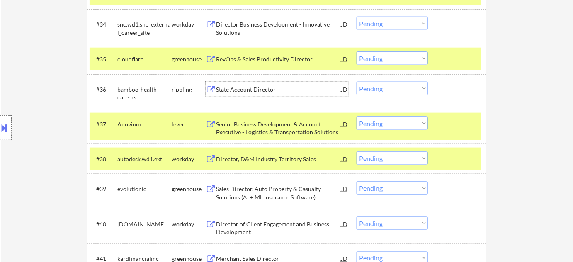
drag, startPoint x: 375, startPoint y: 82, endPoint x: 377, endPoint y: 87, distance: 5.0
click at [375, 82] on select "Choose an option... Pending Applied Excluded (Questions) Excluded (Expired) Exc…" at bounding box center [391, 89] width 71 height 14
click at [356, 82] on select "Choose an option... Pending Applied Excluded (Questions) Excluded (Expired) Exc…" at bounding box center [391, 89] width 71 height 14
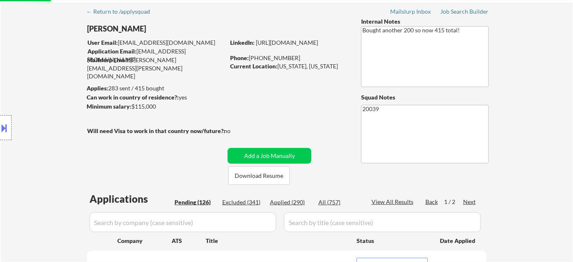
scroll to position [0, 0]
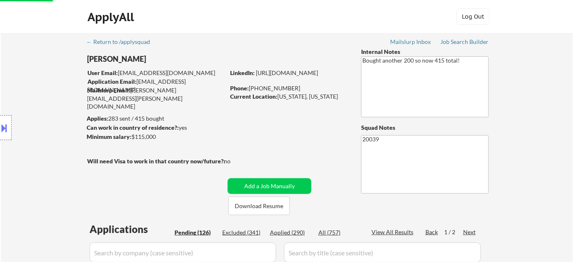
select select ""pending""
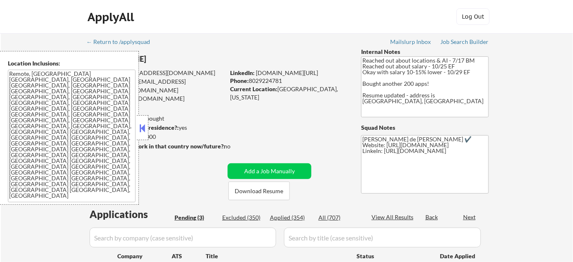
select select ""pending""
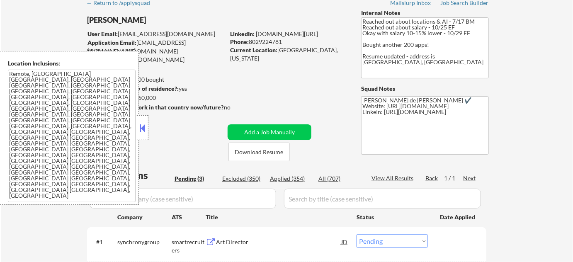
scroll to position [226, 0]
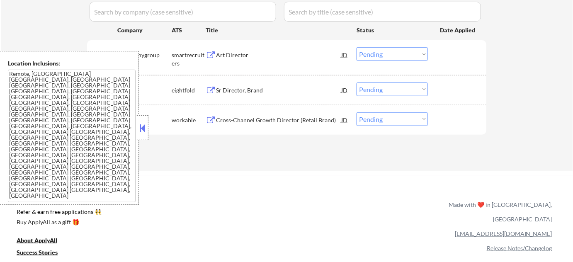
click at [149, 132] on div "#3 jump450 workable Cross-Channel Growth Director (Retail Brand) JD Choose an o…" at bounding box center [286, 120] width 399 height 30
click at [145, 128] on button at bounding box center [142, 128] width 9 height 12
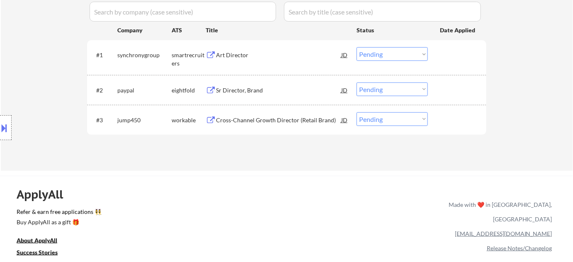
click at [226, 51] on div "Art Director" at bounding box center [278, 55] width 125 height 8
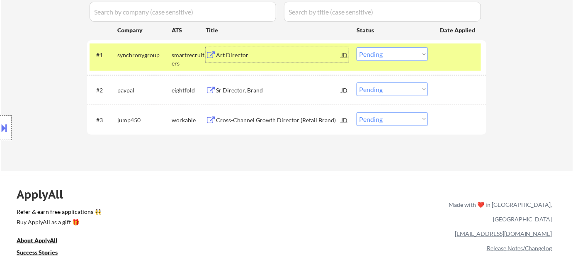
click at [392, 53] on select "Choose an option... Pending Applied Excluded (Questions) Excluded (Expired) Exc…" at bounding box center [391, 54] width 71 height 14
click at [356, 47] on select "Choose an option... Pending Applied Excluded (Questions) Excluded (Expired) Exc…" at bounding box center [391, 54] width 71 height 14
click at [286, 123] on div "Cross-Channel Growth Director (Retail Brand)" at bounding box center [278, 120] width 125 height 8
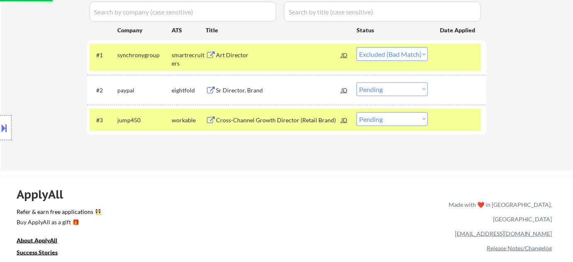
select select ""pending""
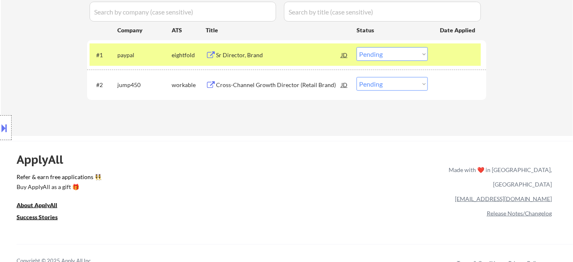
click at [385, 85] on select "Choose an option... Pending Applied Excluded (Questions) Excluded (Expired) Exc…" at bounding box center [391, 84] width 71 height 14
select select ""excluded__bad_match_""
click at [356, 77] on select "Choose an option... Pending Applied Excluded (Questions) Excluded (Expired) Exc…" at bounding box center [391, 84] width 71 height 14
click at [228, 57] on div "Sr Director, Brand" at bounding box center [278, 55] width 125 height 8
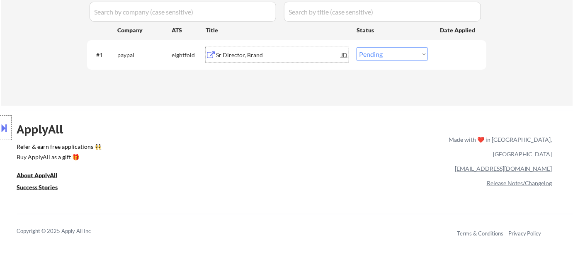
click at [247, 58] on div "Sr Director, Brand" at bounding box center [278, 55] width 125 height 8
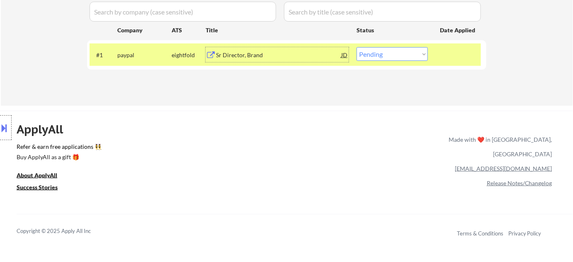
click at [235, 58] on div "Sr Director, Brand" at bounding box center [278, 55] width 125 height 8
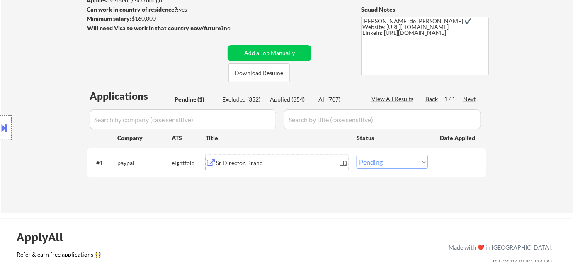
scroll to position [113, 0]
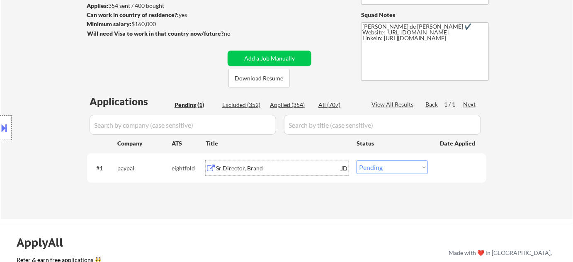
click at [231, 168] on div "Sr Director, Brand" at bounding box center [278, 168] width 125 height 8
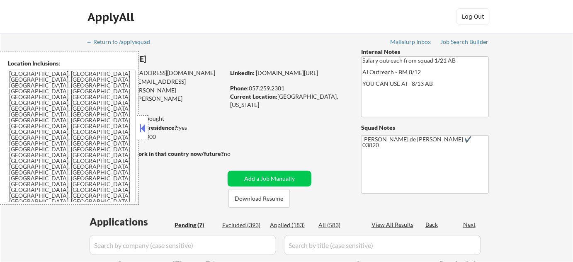
select select ""pending""
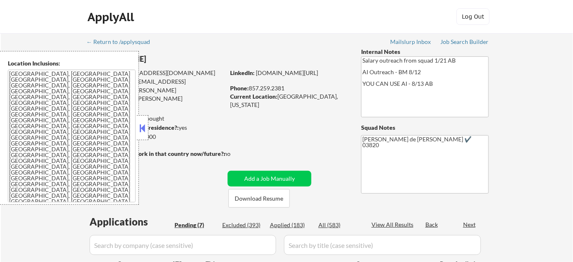
select select ""pending""
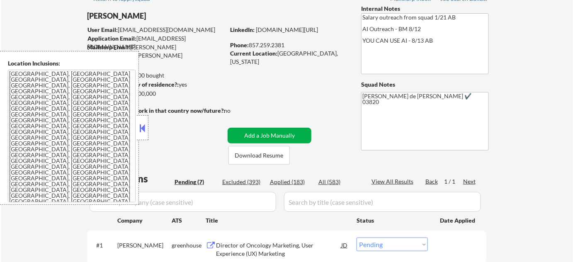
scroll to position [113, 0]
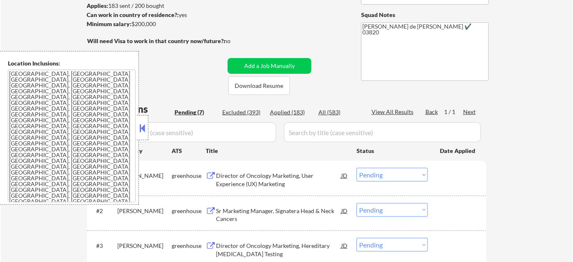
click at [140, 131] on button at bounding box center [142, 128] width 9 height 12
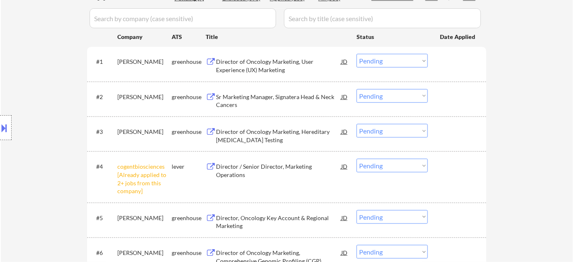
scroll to position [264, 0]
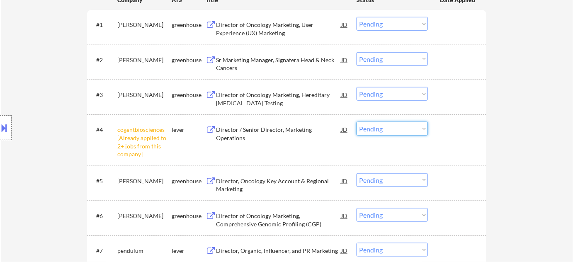
click at [412, 133] on select "Choose an option... Pending Applied Excluded (Questions) Excluded (Expired) Exc…" at bounding box center [391, 129] width 71 height 14
click at [356, 122] on select "Choose an option... Pending Applied Excluded (Questions) Excluded (Expired) Exc…" at bounding box center [391, 129] width 71 height 14
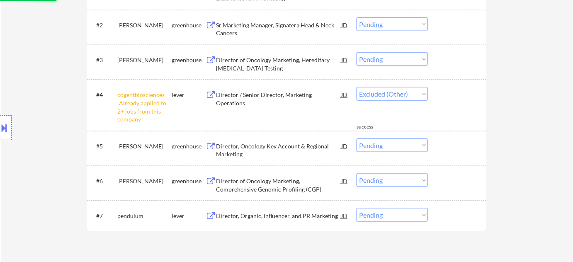
scroll to position [301, 0]
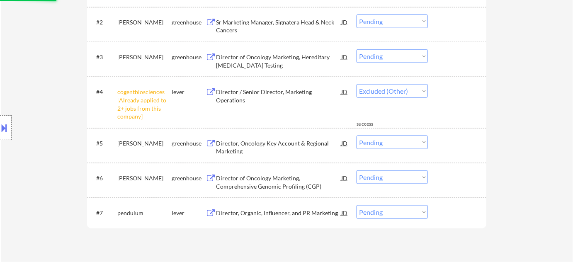
select select ""pending""
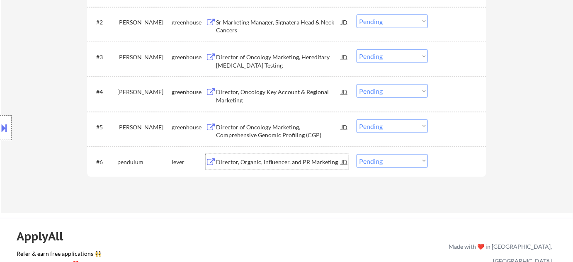
click at [293, 167] on div "Director, Organic, Influencer, and PR Marketing" at bounding box center [278, 161] width 125 height 15
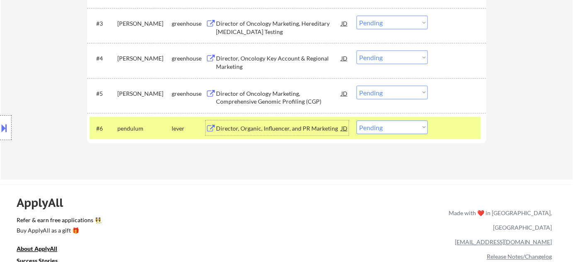
scroll to position [339, 0]
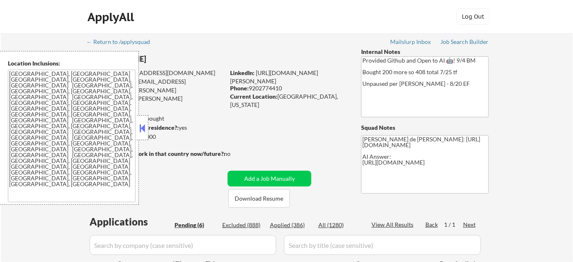
select select ""pending""
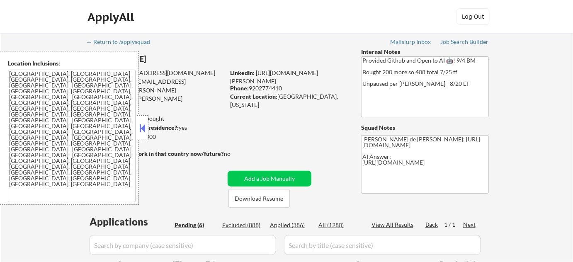
select select ""pending""
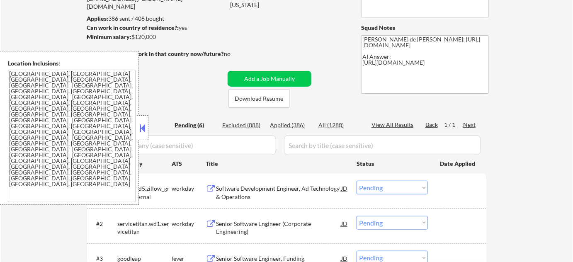
scroll to position [113, 0]
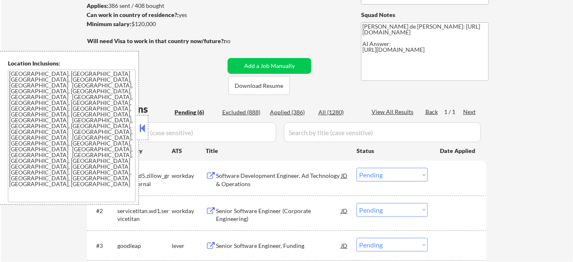
click at [141, 130] on button at bounding box center [142, 128] width 9 height 12
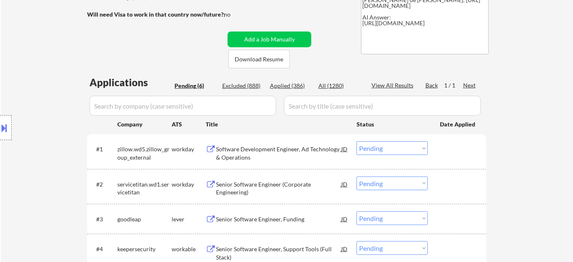
scroll to position [150, 0]
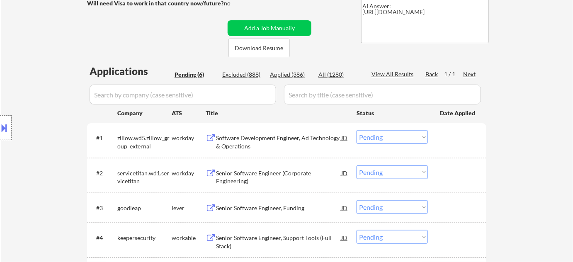
click at [299, 70] on div "Applied (386)" at bounding box center [290, 74] width 41 height 8
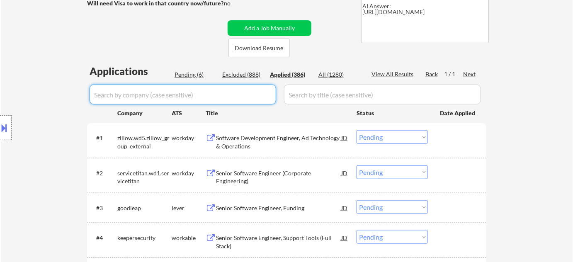
click at [213, 95] on input "input" at bounding box center [183, 95] width 186 height 20
type input "service"
select select ""applied""
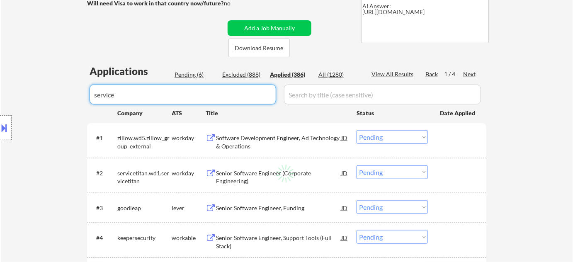
select select ""applied""
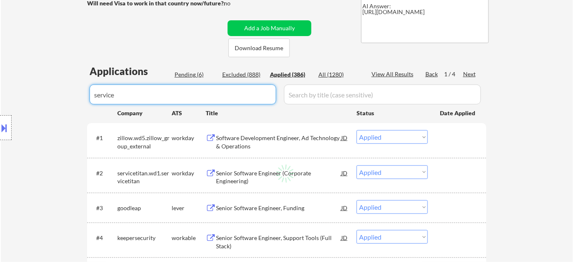
select select ""applied""
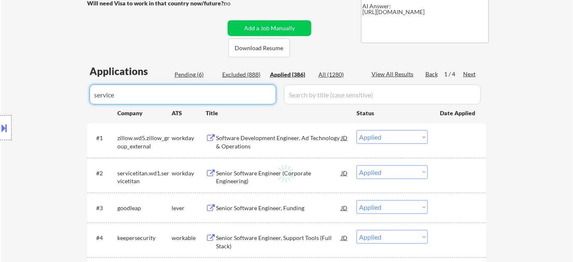
select select ""applied""
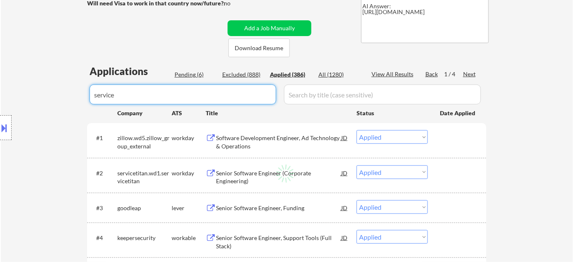
select select ""applied""
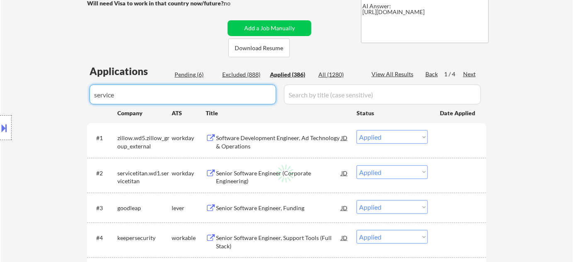
select select ""applied""
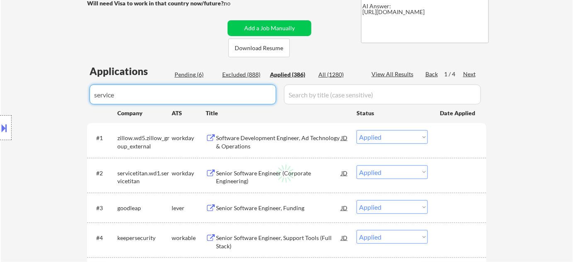
select select ""applied""
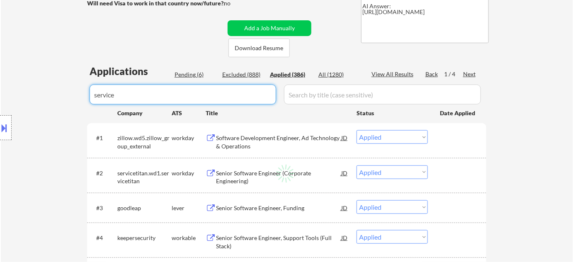
select select ""applied""
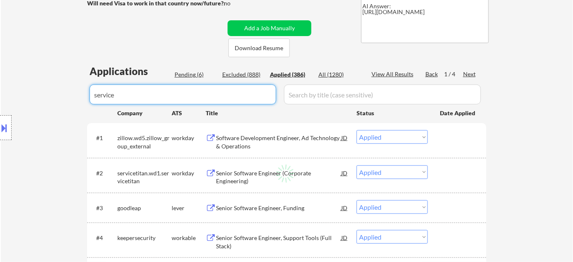
select select ""applied""
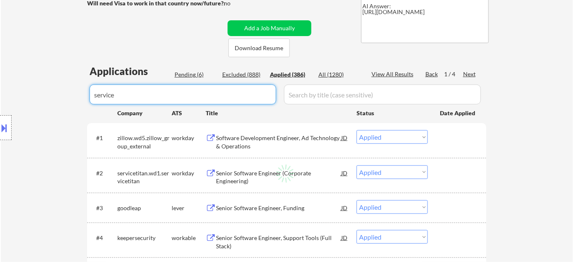
select select ""applied""
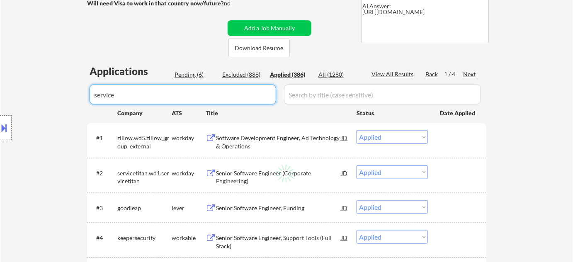
select select ""applied""
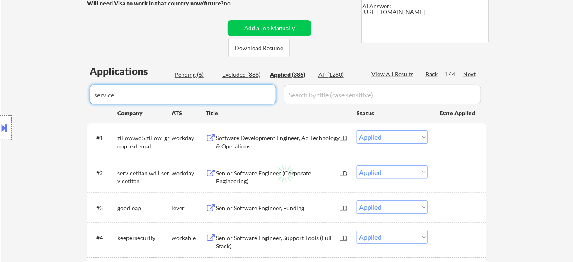
select select ""applied""
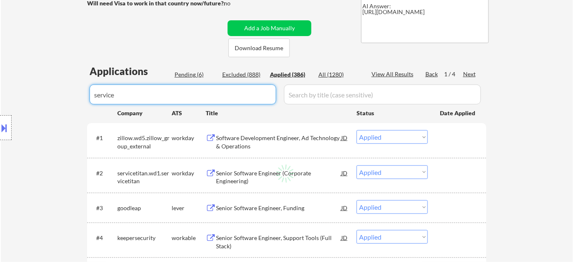
select select ""applied""
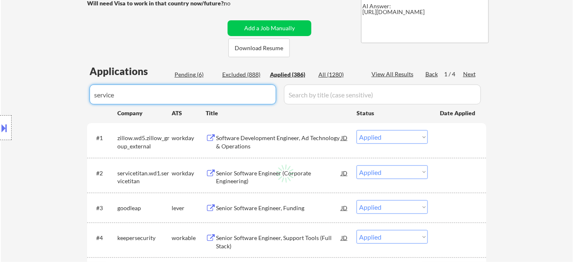
select select ""applied""
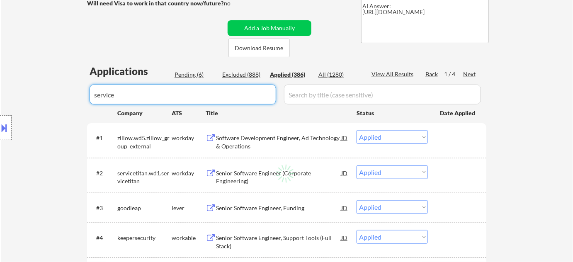
select select ""applied""
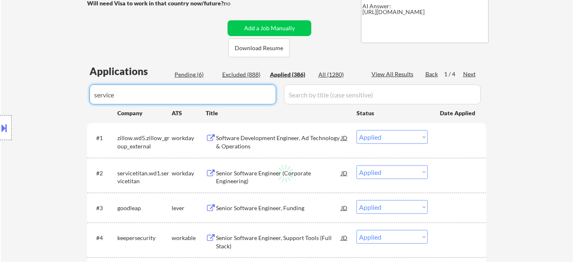
select select ""applied""
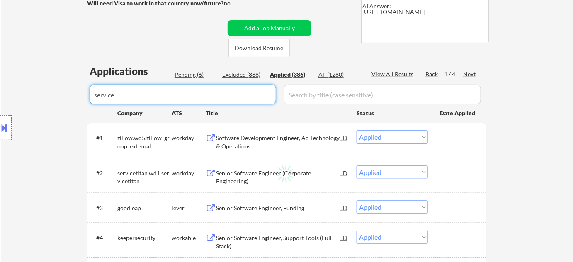
select select ""applied""
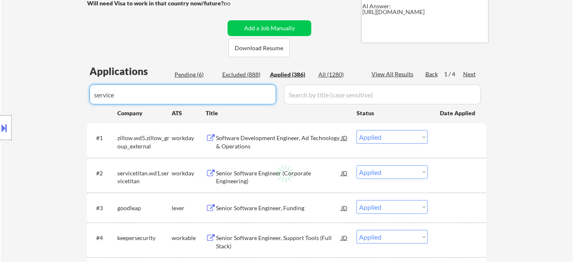
select select ""applied""
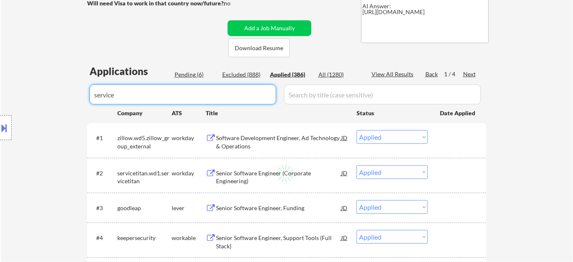
select select ""applied""
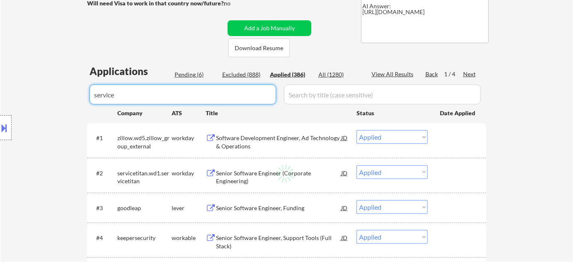
select select ""applied""
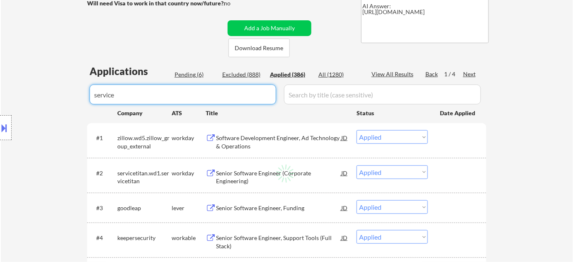
select select ""applied""
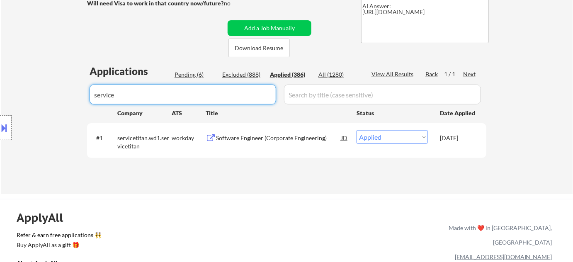
drag, startPoint x: 79, startPoint y: 90, endPoint x: 53, endPoint y: 84, distance: 26.1
click at [200, 70] on div "Pending (6)" at bounding box center [194, 74] width 41 height 8
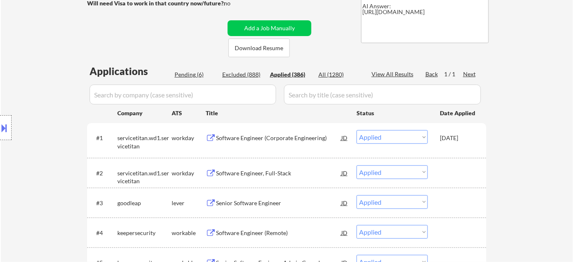
select select ""pending""
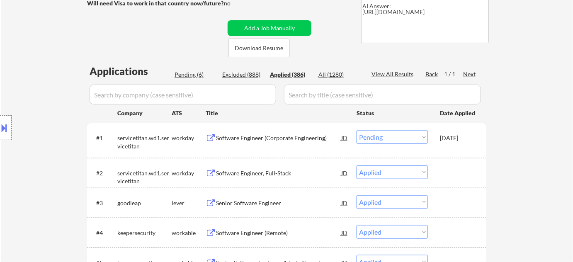
select select ""pending""
click at [203, 71] on div "Pending (6)" at bounding box center [194, 74] width 41 height 8
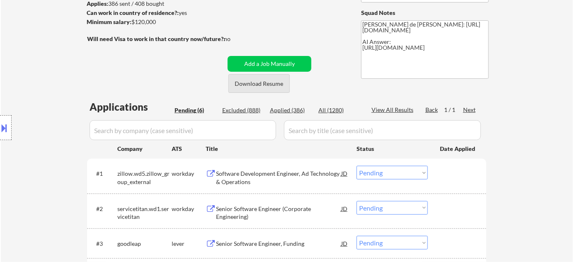
scroll to position [113, 0]
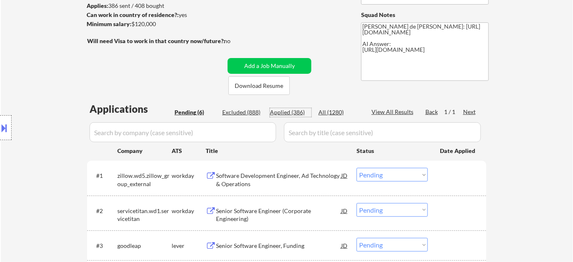
click at [284, 112] on div "Applied (386)" at bounding box center [290, 112] width 41 height 8
click at [229, 130] on input "input" at bounding box center [183, 132] width 186 height 20
select select ""applied""
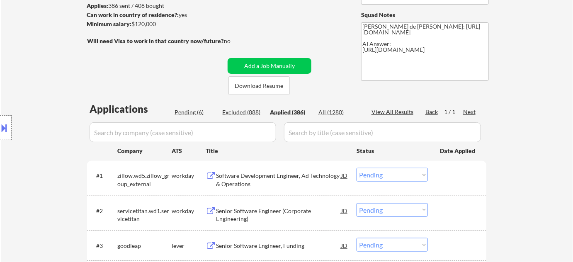
select select ""applied""
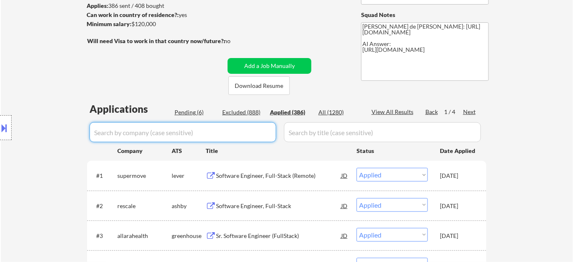
click at [211, 135] on input "input" at bounding box center [183, 132] width 186 height 20
type input "keep"
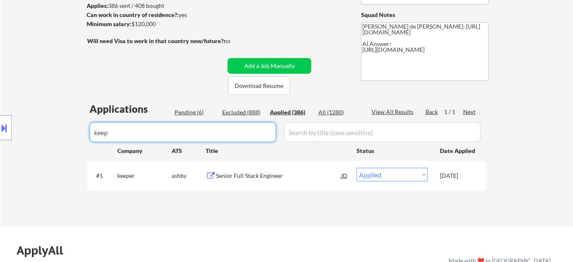
drag, startPoint x: 178, startPoint y: 136, endPoint x: 31, endPoint y: 132, distance: 147.2
click at [44, 138] on body "← Return to /applysquad Mailslurp Inbox Job Search Builder Adam Gusky User Emai…" at bounding box center [286, 18] width 573 height 262
click at [192, 110] on div "Pending (6)" at bounding box center [194, 112] width 41 height 8
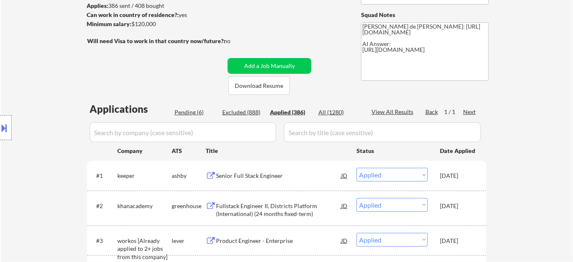
select select ""pending""
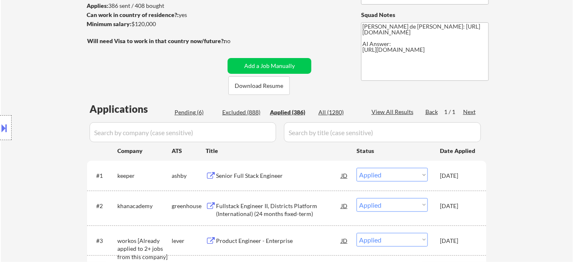
select select ""pending""
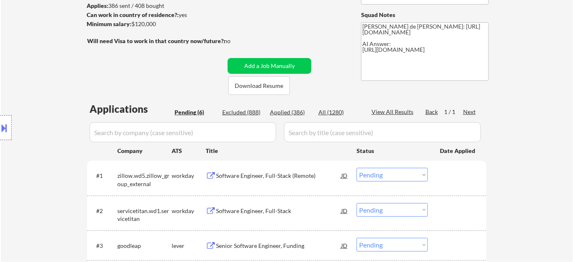
click at [193, 110] on div "Pending (6)" at bounding box center [194, 112] width 41 height 8
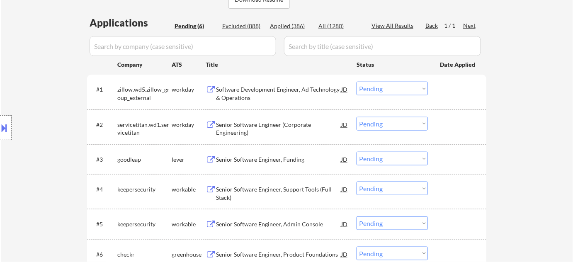
scroll to position [150, 0]
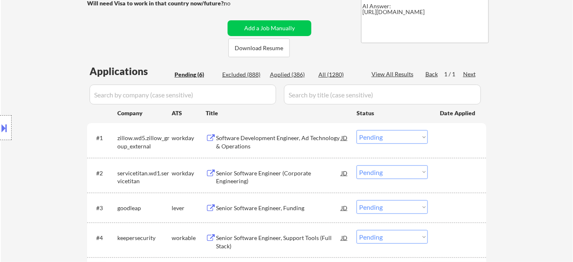
click at [291, 73] on div "Applied (386)" at bounding box center [290, 74] width 41 height 8
click at [240, 85] on input "input" at bounding box center [183, 95] width 186 height 20
select select ""applied""
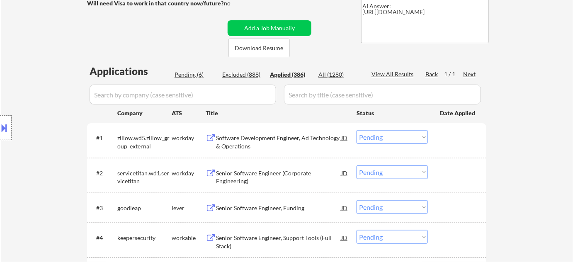
select select ""applied""
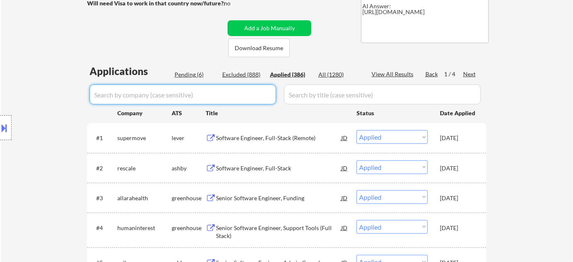
click at [237, 95] on input "input" at bounding box center [183, 95] width 186 height 20
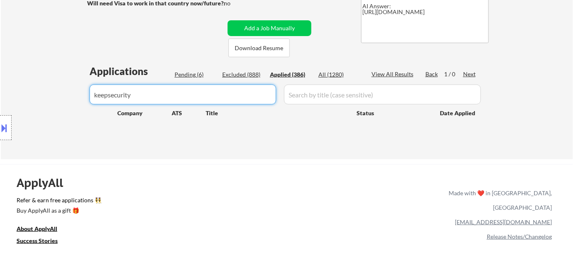
type input "keepsecurity"
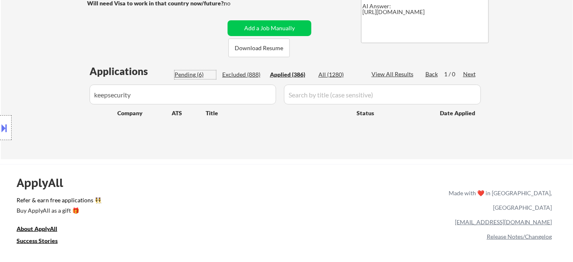
click at [201, 73] on div "Pending (6)" at bounding box center [194, 74] width 41 height 8
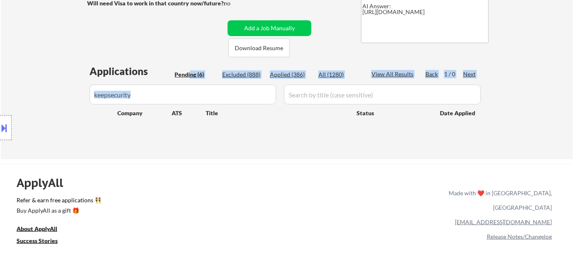
click at [189, 85] on div "Applications Pending (6) Excluded (888) Applied (386) All (1280) View All Resul…" at bounding box center [286, 103] width 399 height 79
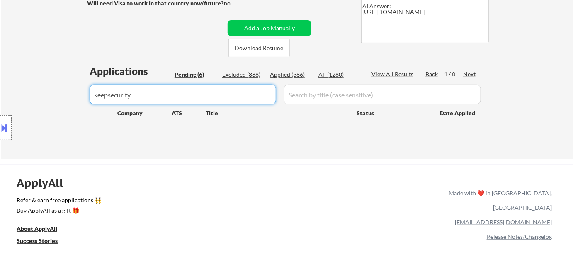
drag, startPoint x: 170, startPoint y: 100, endPoint x: 48, endPoint y: 84, distance: 122.9
select select ""pending""
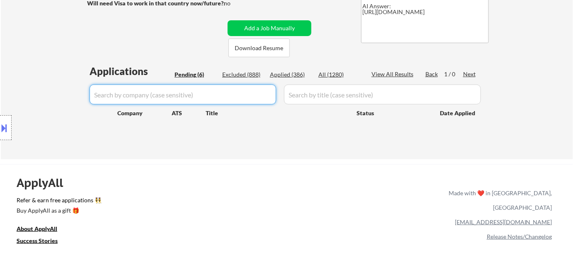
select select ""pending""
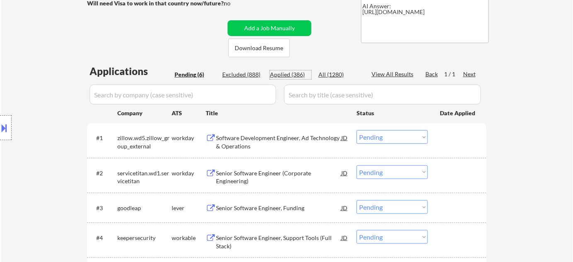
click at [294, 74] on div "Applied (386)" at bounding box center [290, 74] width 41 height 8
click at [242, 90] on input "input" at bounding box center [183, 95] width 186 height 20
select select ""applied""
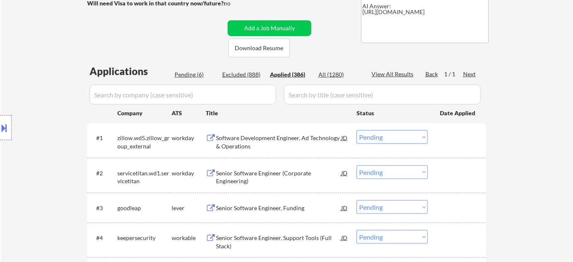
select select ""applied""
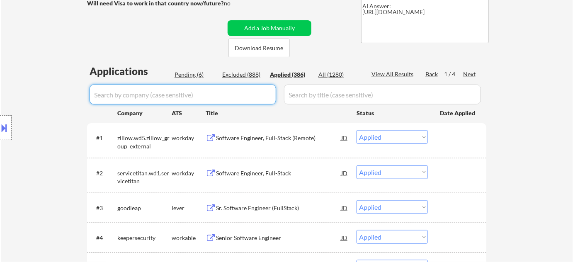
click at [218, 95] on input "input" at bounding box center [183, 95] width 186 height 20
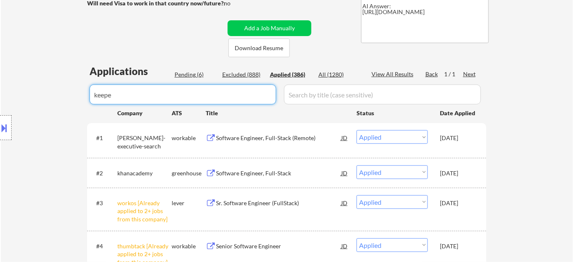
type input "keeper"
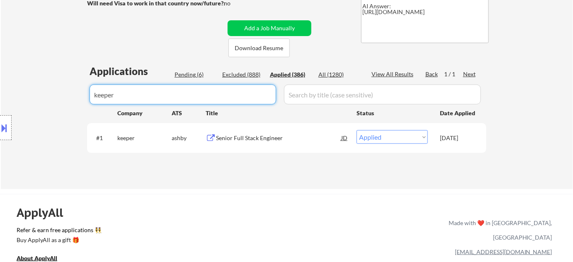
click at [200, 70] on div "Pending (6)" at bounding box center [194, 74] width 41 height 8
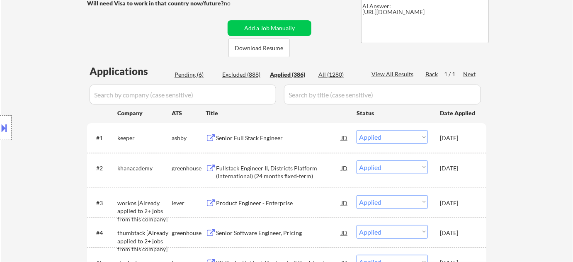
click at [200, 73] on div "Pending (6)" at bounding box center [194, 74] width 41 height 8
select select ""pending""
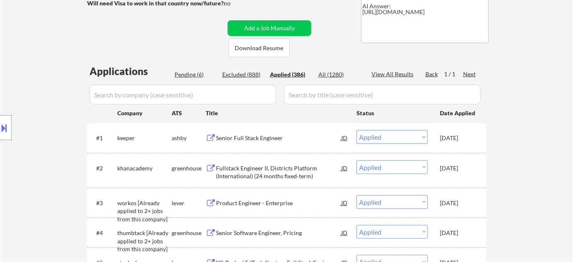
select select ""pending""
click at [200, 75] on div "Pending (6)" at bounding box center [194, 74] width 41 height 8
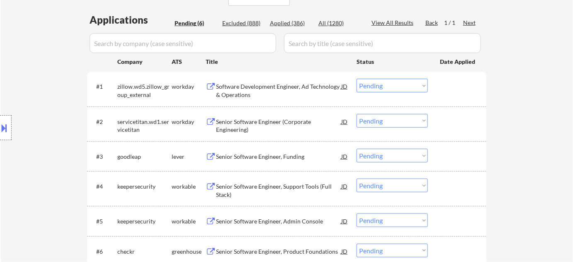
scroll to position [264, 0]
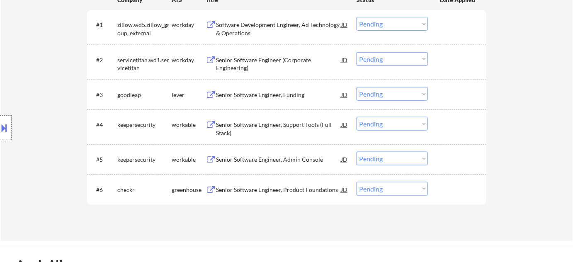
click at [265, 121] on div "Senior Software Engineer, Support Tools (Full Stack)" at bounding box center [278, 129] width 125 height 16
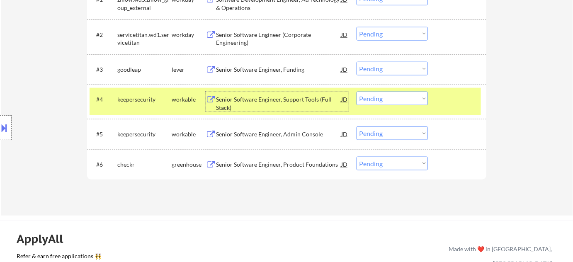
scroll to position [301, 0]
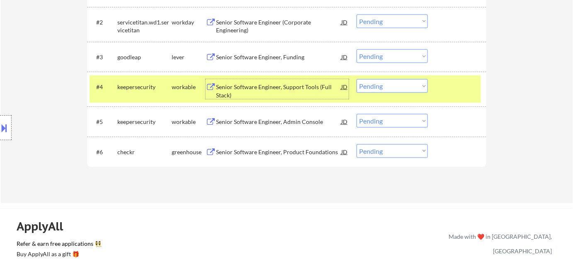
click at [262, 89] on div "Senior Software Engineer, Support Tools (Full Stack)" at bounding box center [278, 91] width 125 height 16
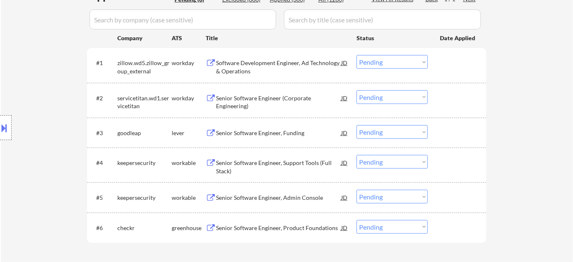
scroll to position [226, 0]
click at [366, 163] on select "Choose an option... Pending Applied Excluded (Questions) Excluded (Expired) Exc…" at bounding box center [391, 162] width 71 height 14
click at [398, 161] on select "Choose an option... Pending Applied Excluded (Questions) Excluded (Expired) Exc…" at bounding box center [391, 162] width 71 height 14
click at [356, 155] on select "Choose an option... Pending Applied Excluded (Questions) Excluded (Expired) Exc…" at bounding box center [391, 162] width 71 height 14
select select ""pending""
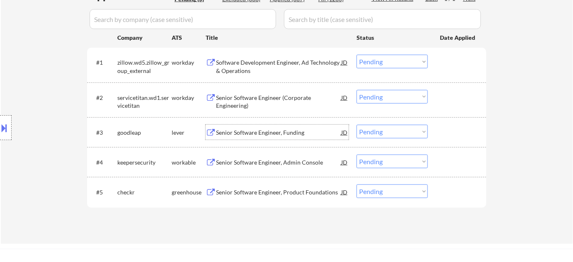
click at [284, 131] on div "Senior Software Engineer, Funding" at bounding box center [278, 132] width 125 height 8
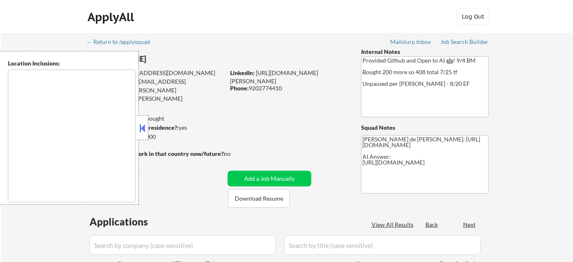
type textarea "[GEOGRAPHIC_DATA], [GEOGRAPHIC_DATA] [GEOGRAPHIC_DATA], [GEOGRAPHIC_DATA], [GEO…"
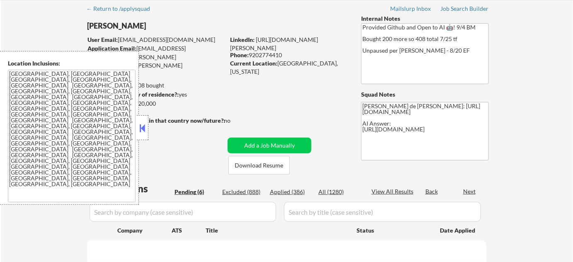
select select ""pending""
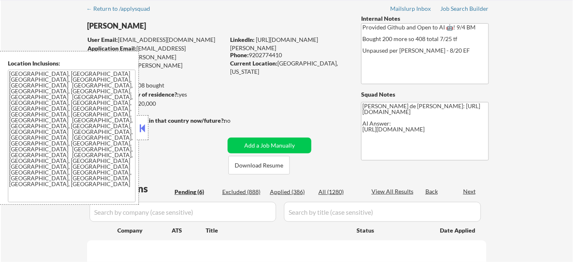
select select ""pending""
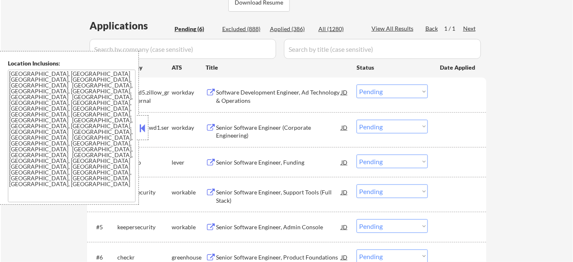
scroll to position [226, 0]
